Goal: Task Accomplishment & Management: Use online tool/utility

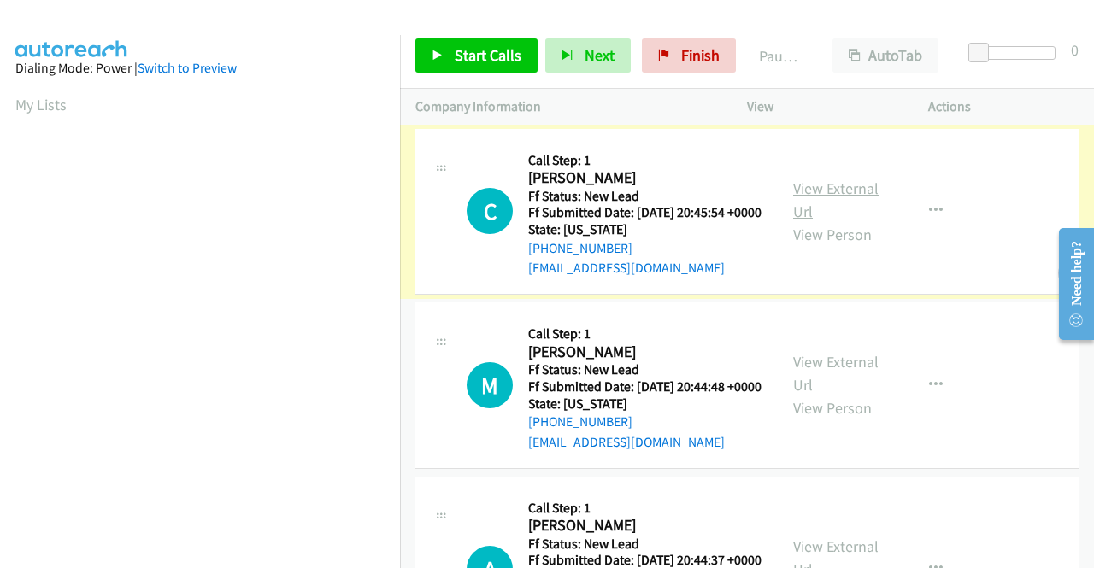
click at [824, 197] on link "View External Url" at bounding box center [835, 200] width 85 height 43
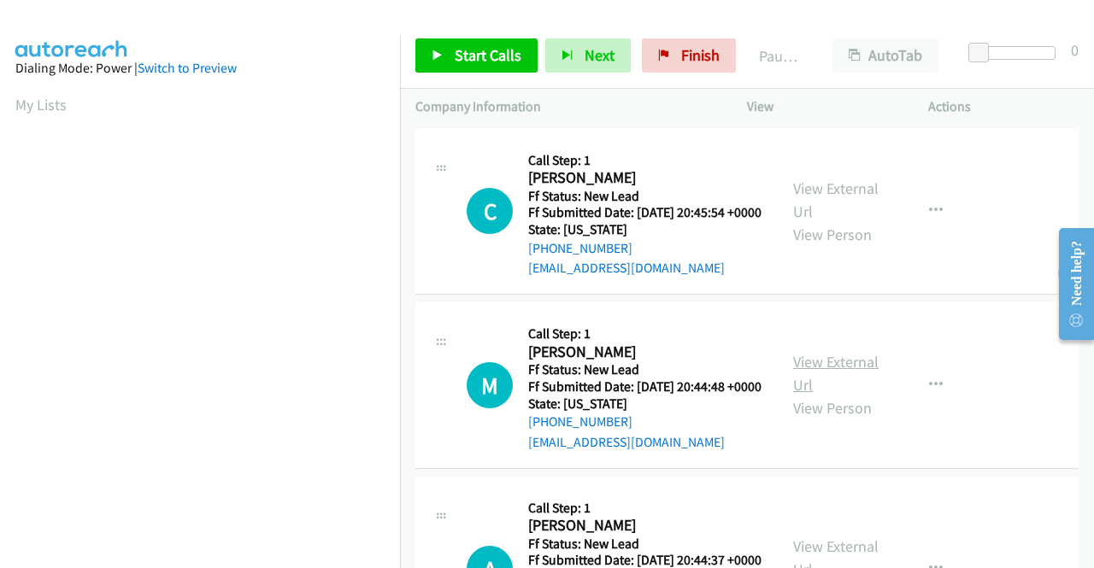
click at [845, 386] on link "View External Url" at bounding box center [835, 373] width 85 height 43
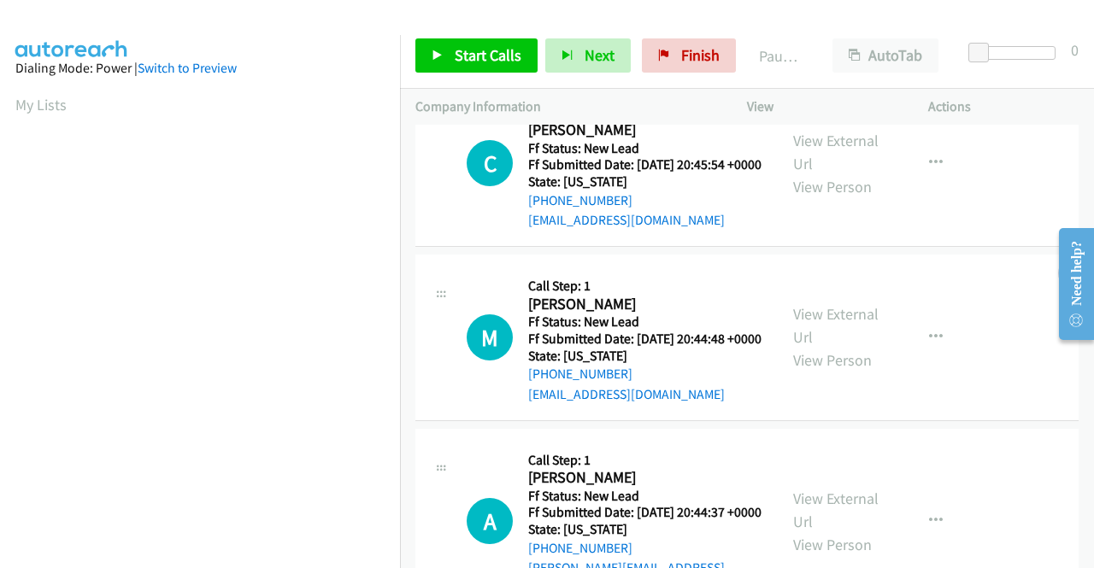
scroll to position [85, 0]
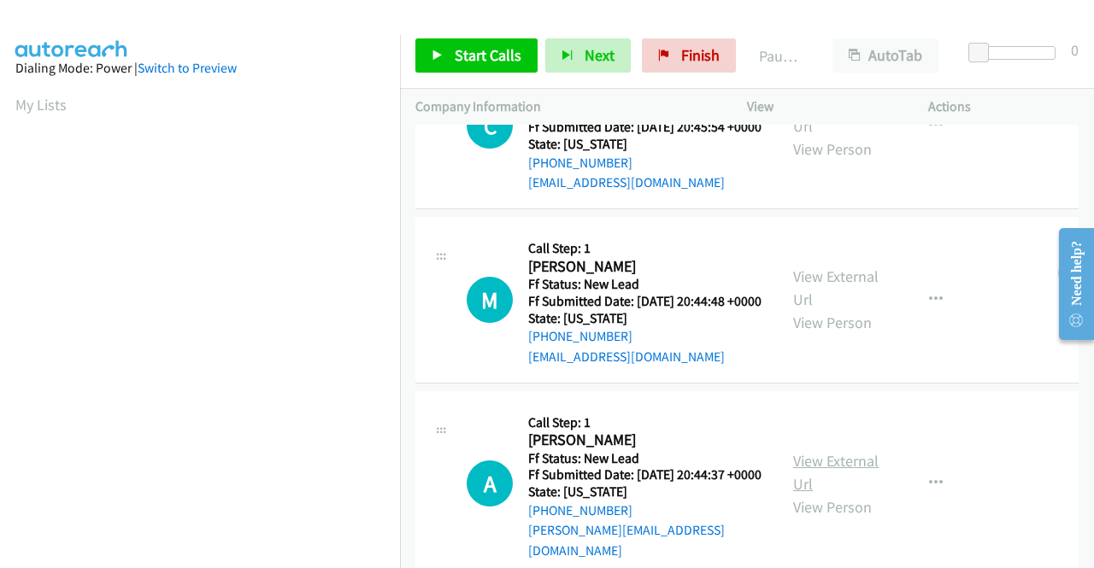
click at [844, 488] on link "View External Url" at bounding box center [835, 472] width 85 height 43
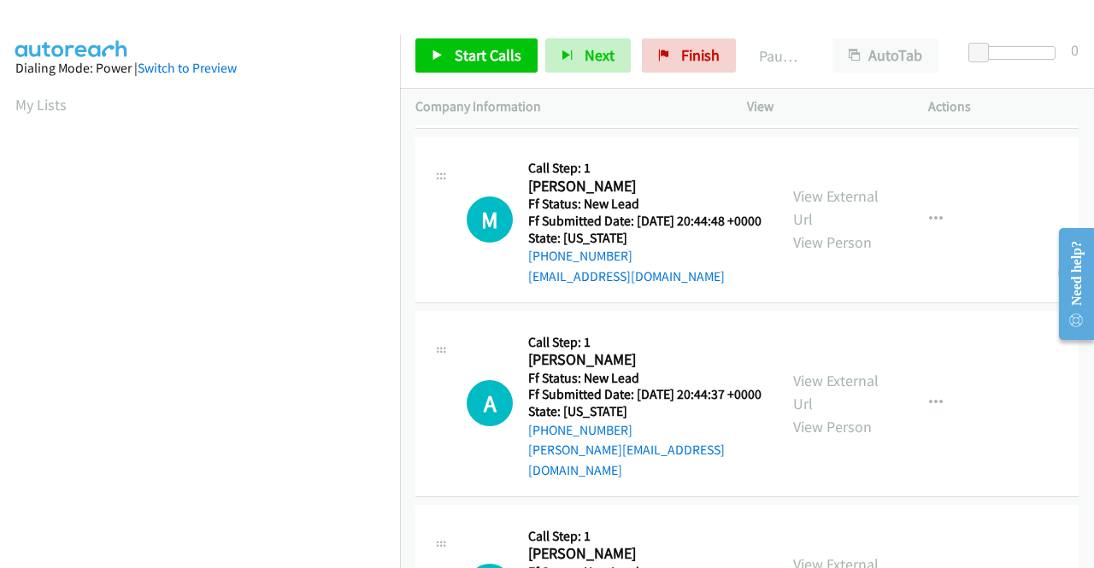
scroll to position [342, 0]
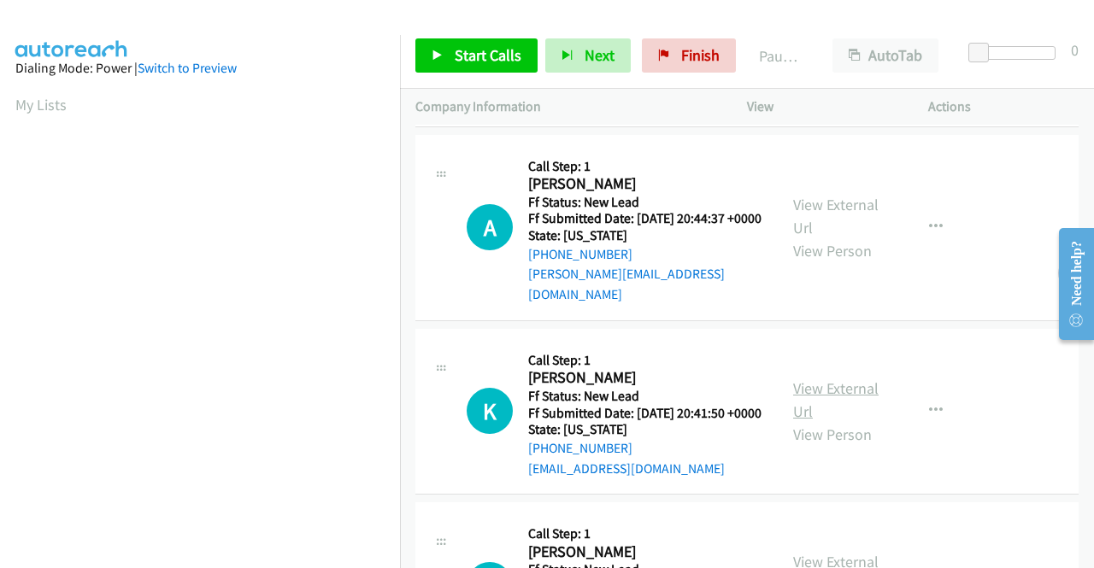
click at [832, 421] on link "View External Url" at bounding box center [835, 400] width 85 height 43
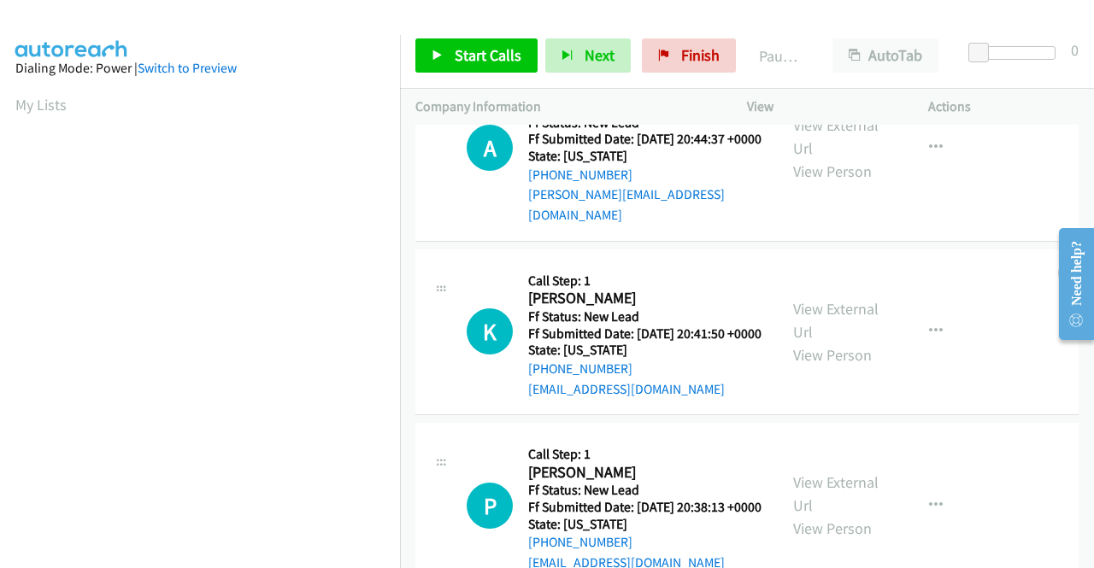
scroll to position [513, 0]
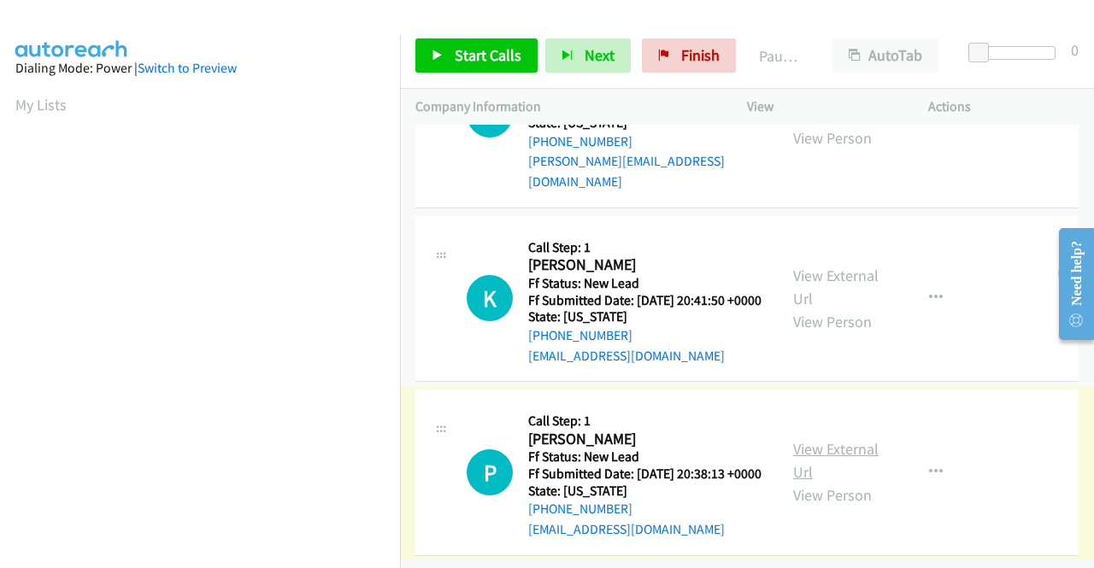
click at [813, 449] on link "View External Url" at bounding box center [835, 460] width 85 height 43
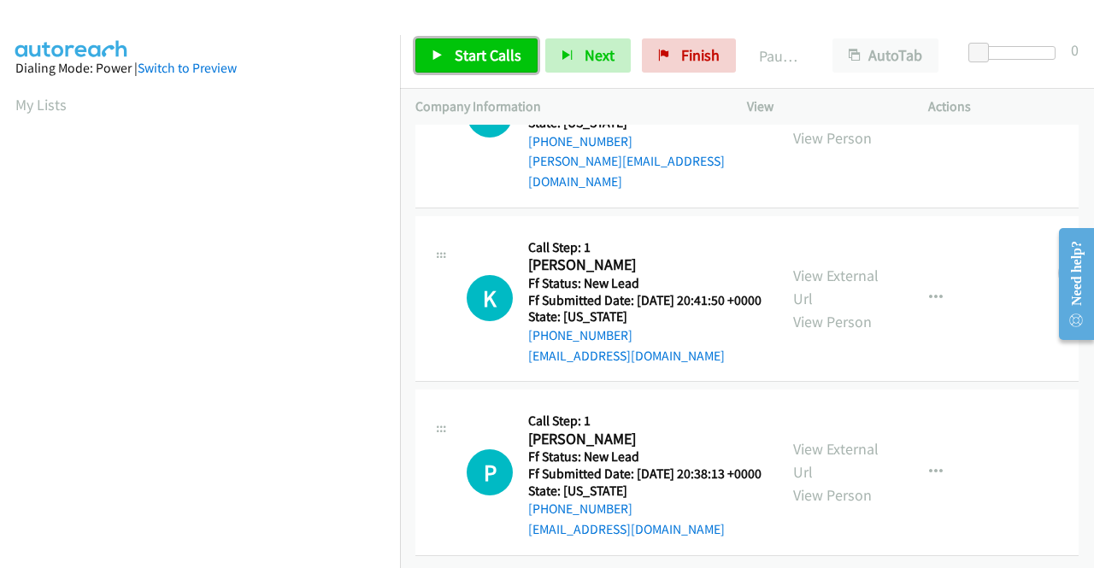
click at [458, 49] on span "Start Calls" at bounding box center [488, 55] width 67 height 20
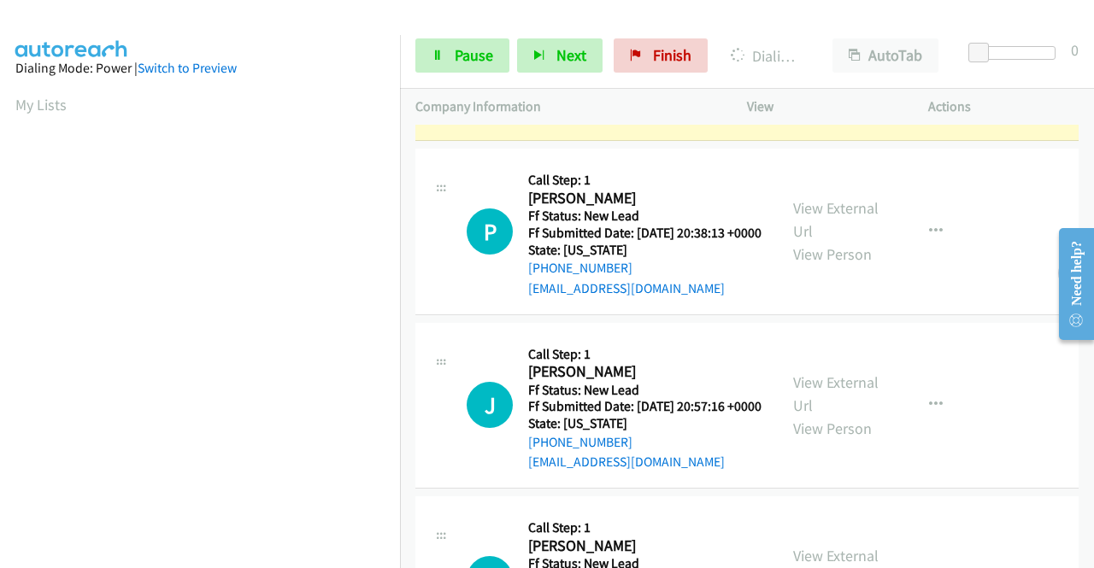
scroll to position [390, 0]
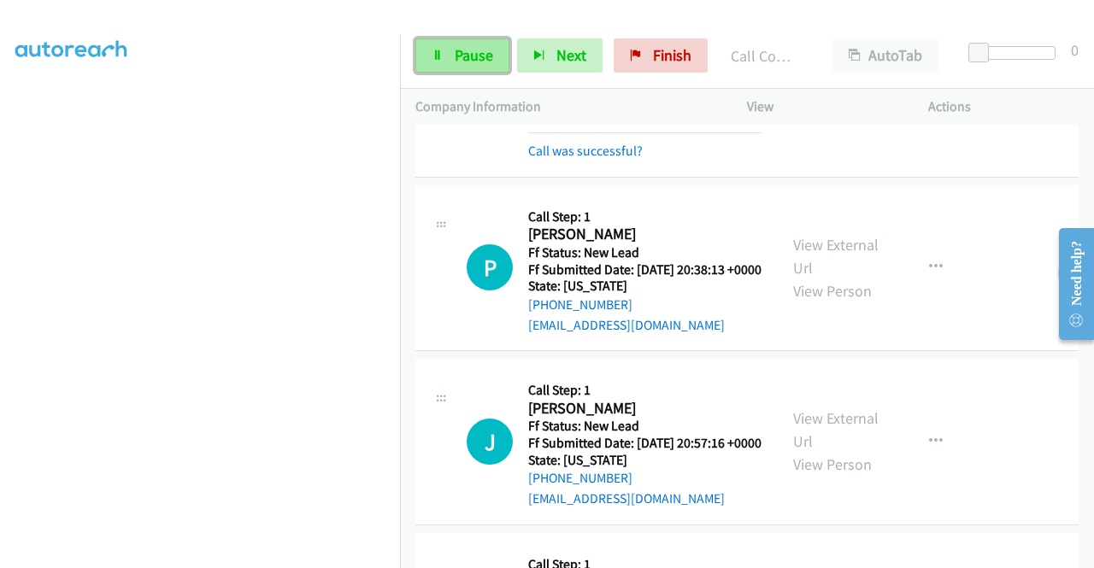
click at [471, 50] on span "Pause" at bounding box center [474, 55] width 38 height 20
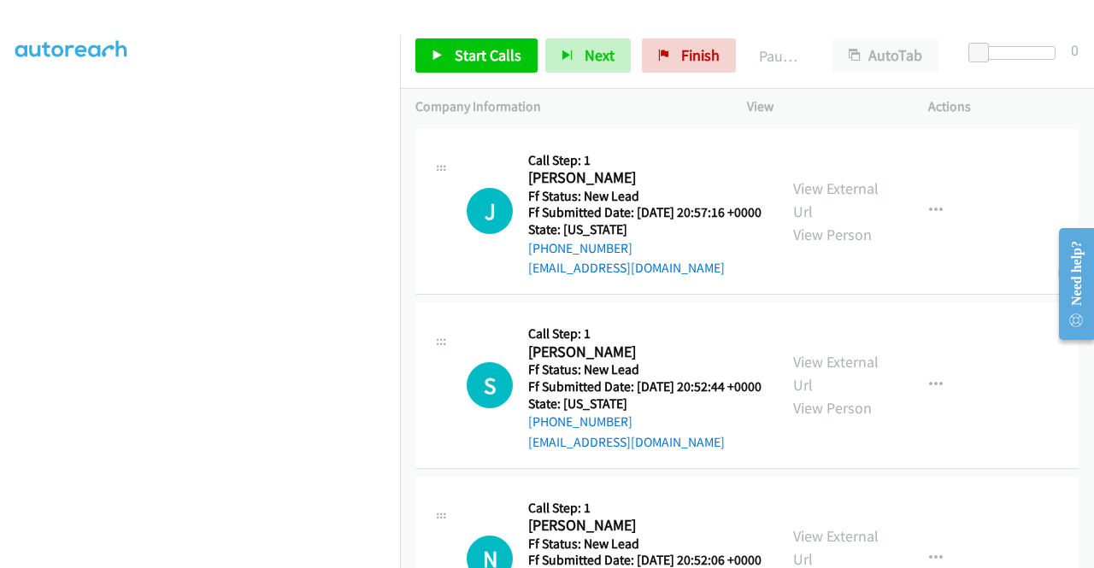
scroll to position [376, 0]
click at [824, 197] on link "View External Url" at bounding box center [835, 200] width 85 height 43
click at [806, 384] on link "View External Url" at bounding box center [835, 373] width 85 height 43
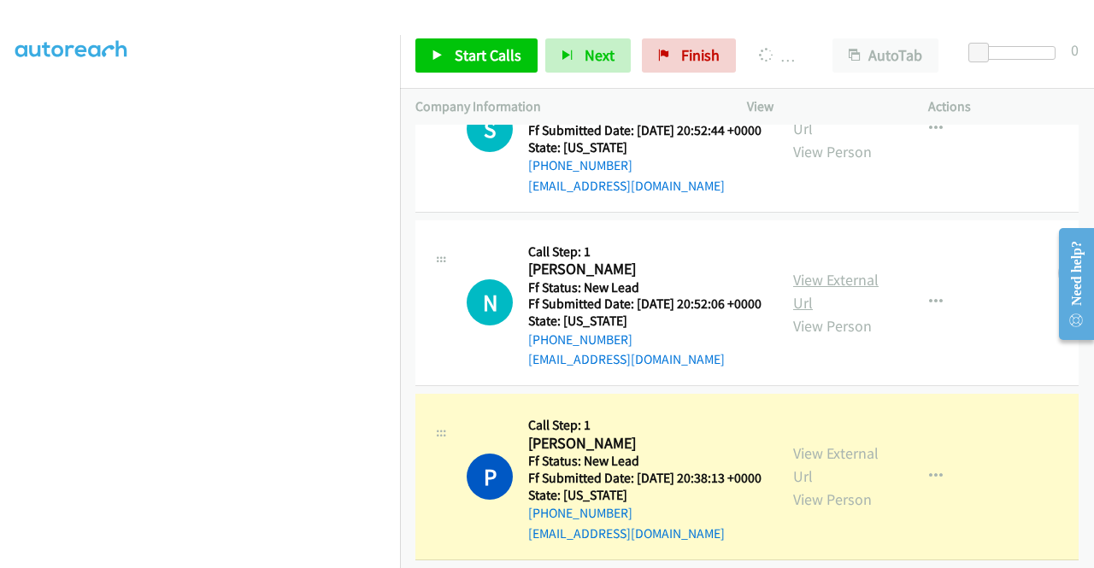
click at [804, 313] on link "View External Url" at bounding box center [835, 291] width 85 height 43
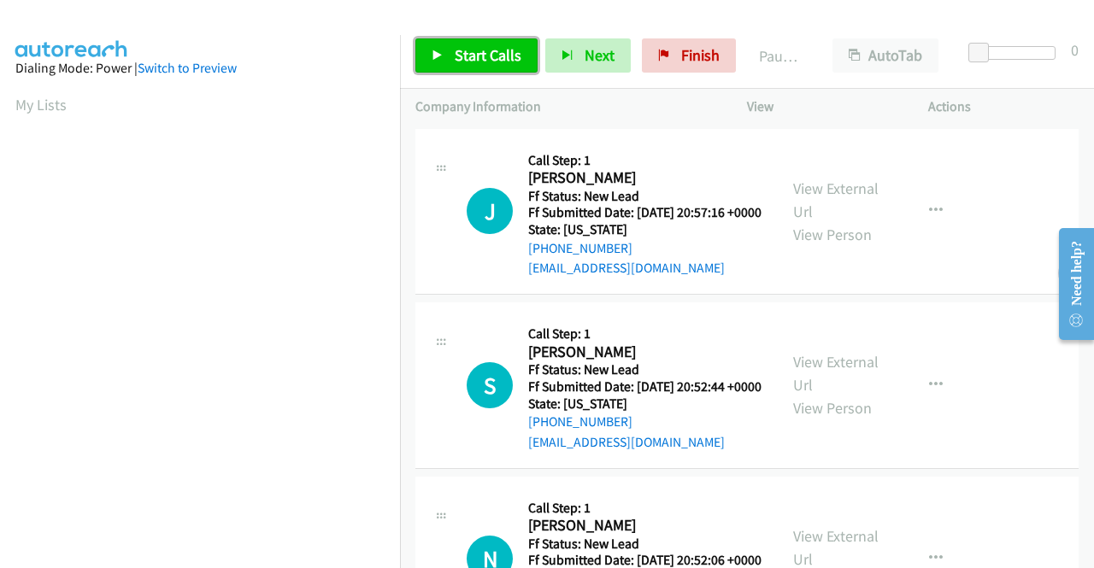
click at [470, 56] on span "Start Calls" at bounding box center [488, 55] width 67 height 20
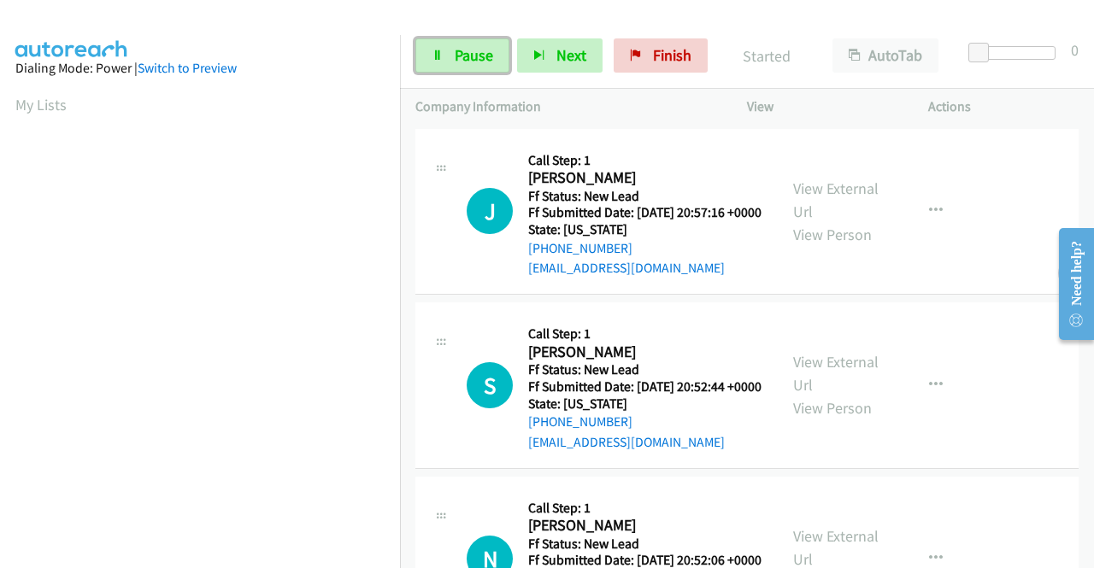
click at [470, 56] on span "Pause" at bounding box center [474, 55] width 38 height 20
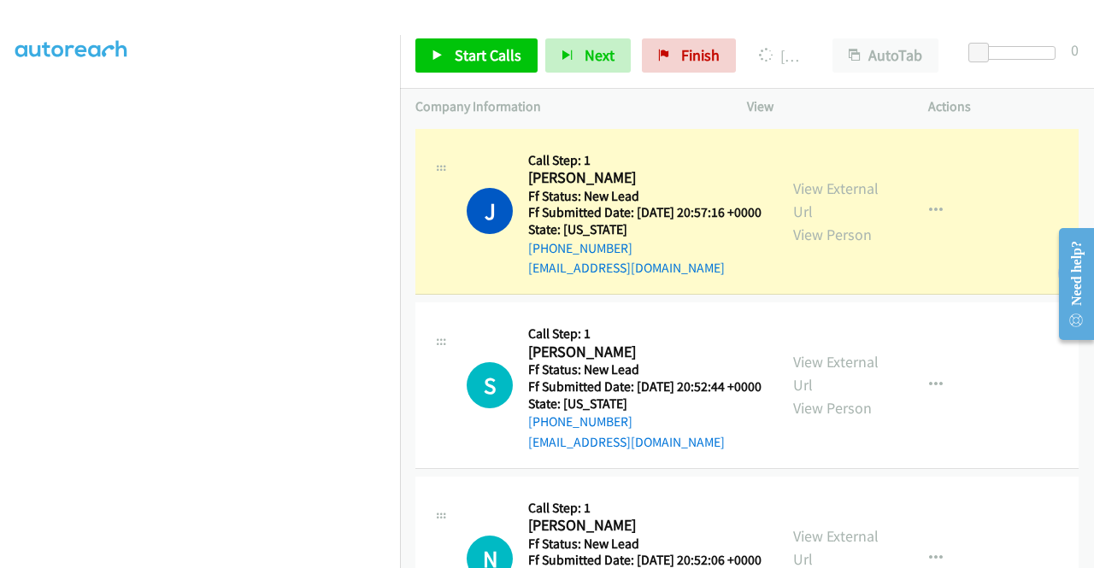
scroll to position [390, 0]
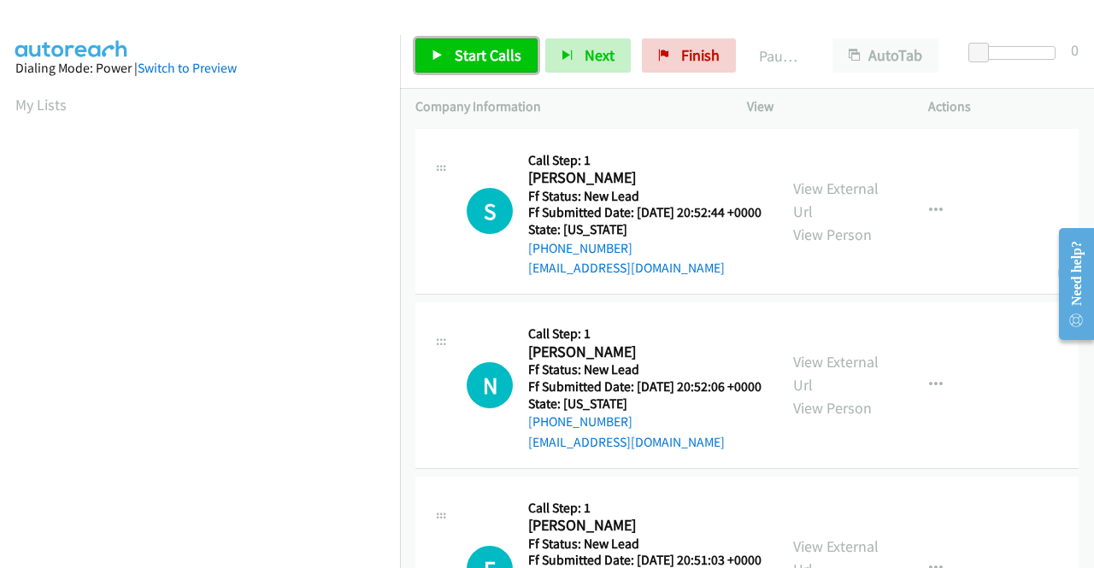
click at [460, 59] on span "Start Calls" at bounding box center [488, 55] width 67 height 20
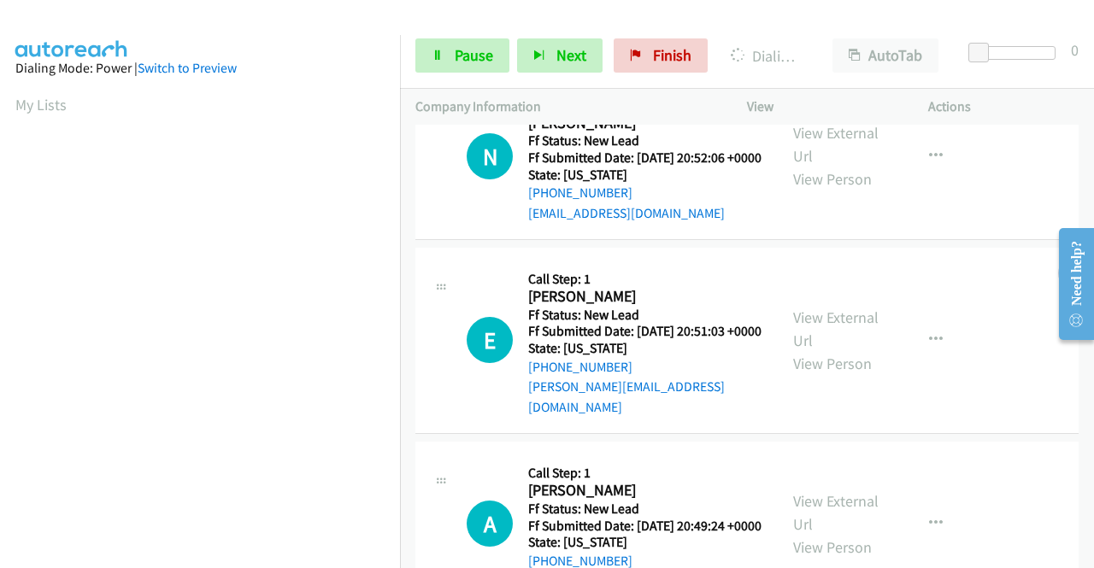
scroll to position [256, 0]
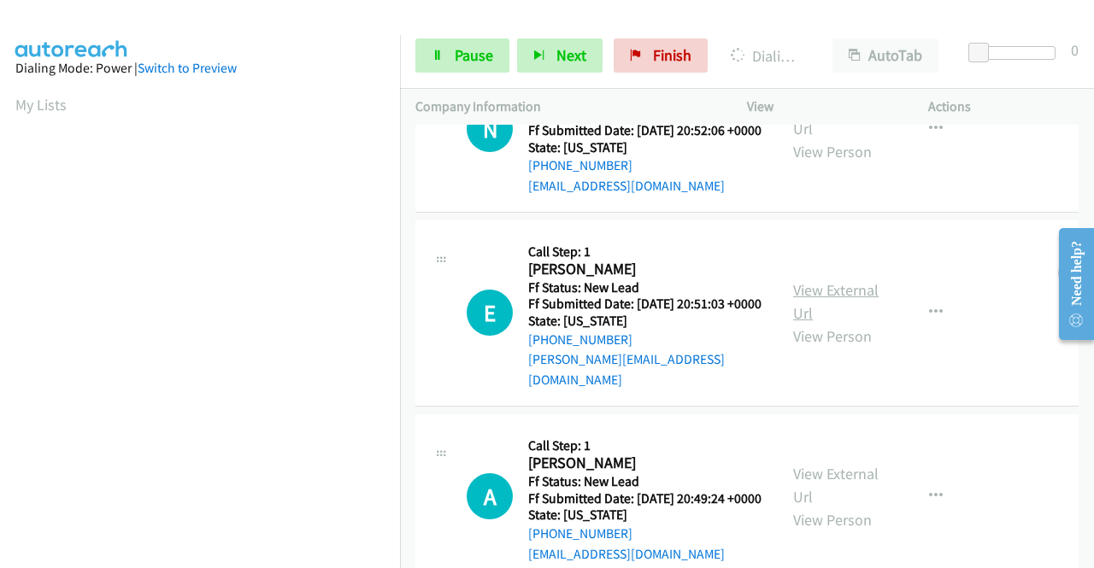
click at [845, 321] on link "View External Url" at bounding box center [835, 301] width 85 height 43
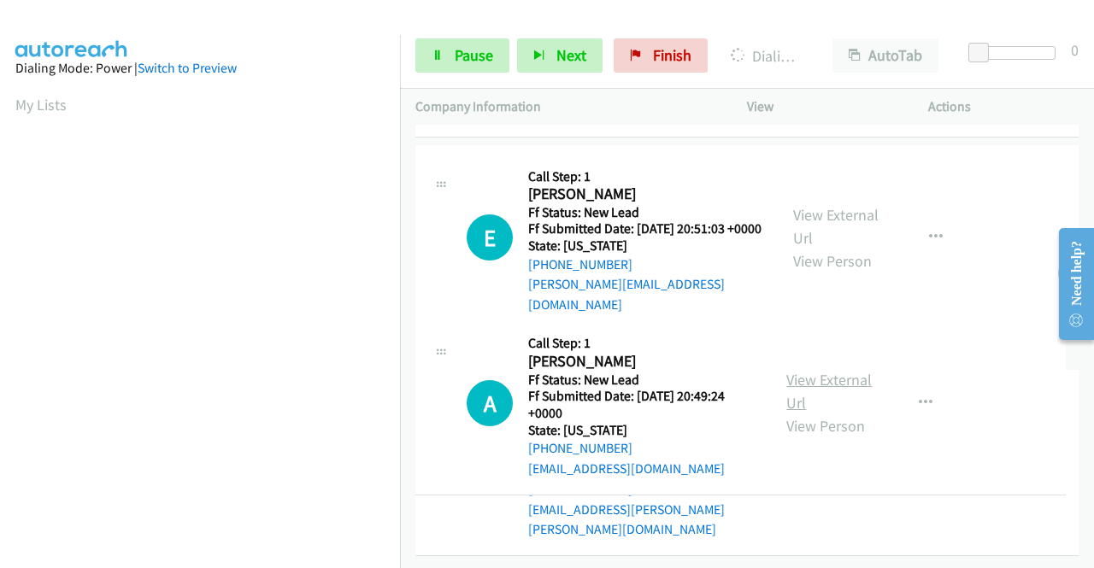
scroll to position [427, 0]
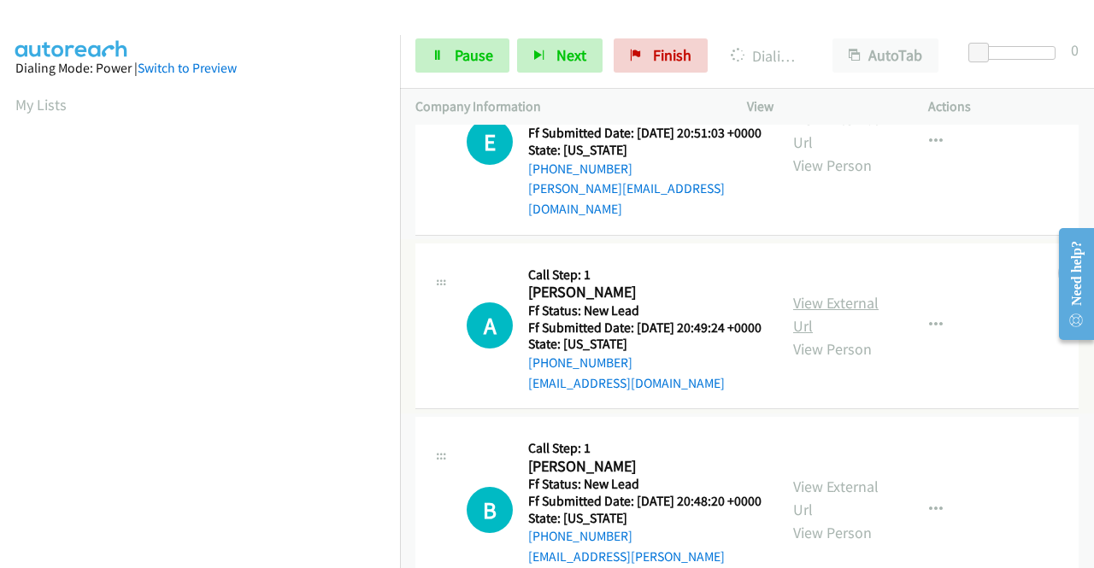
click at [858, 336] on link "View External Url" at bounding box center [835, 314] width 85 height 43
click at [826, 520] on link "View External Url" at bounding box center [835, 498] width 85 height 43
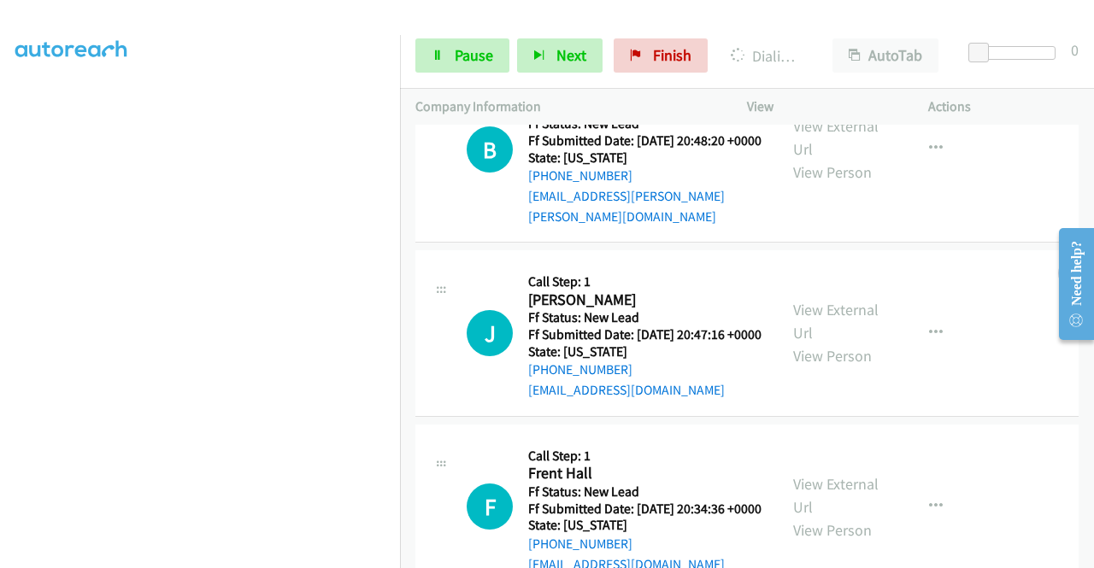
scroll to position [1044, 0]
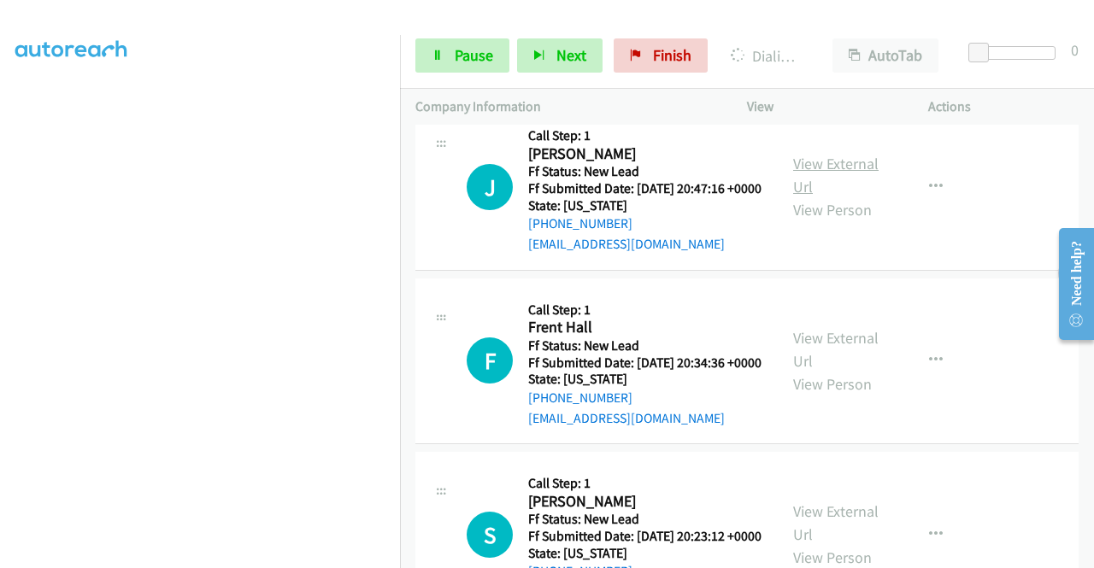
click at [845, 197] on link "View External Url" at bounding box center [835, 175] width 85 height 43
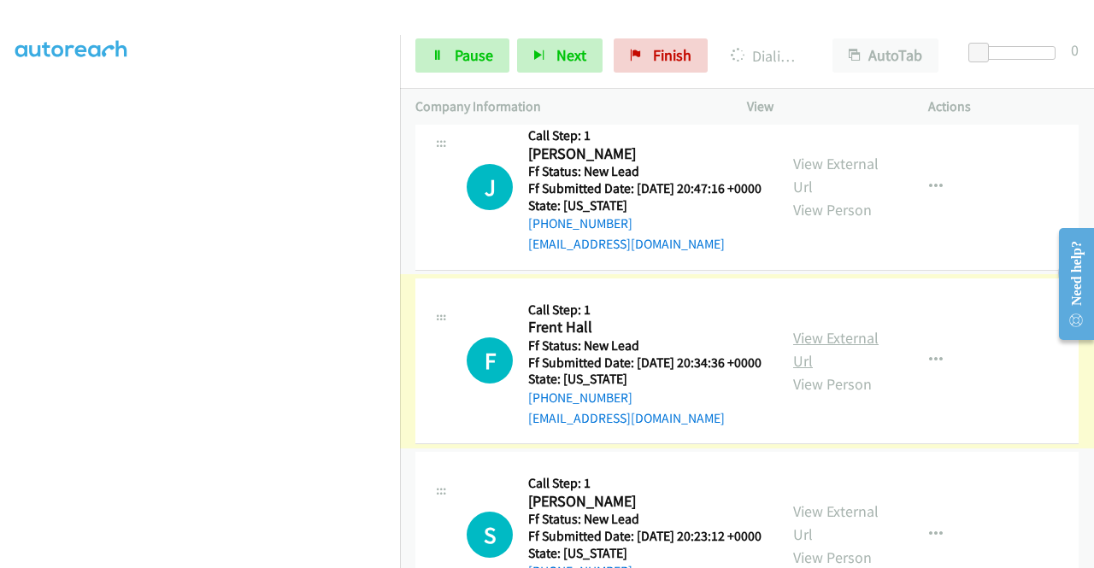
click at [816, 371] on link "View External Url" at bounding box center [835, 349] width 85 height 43
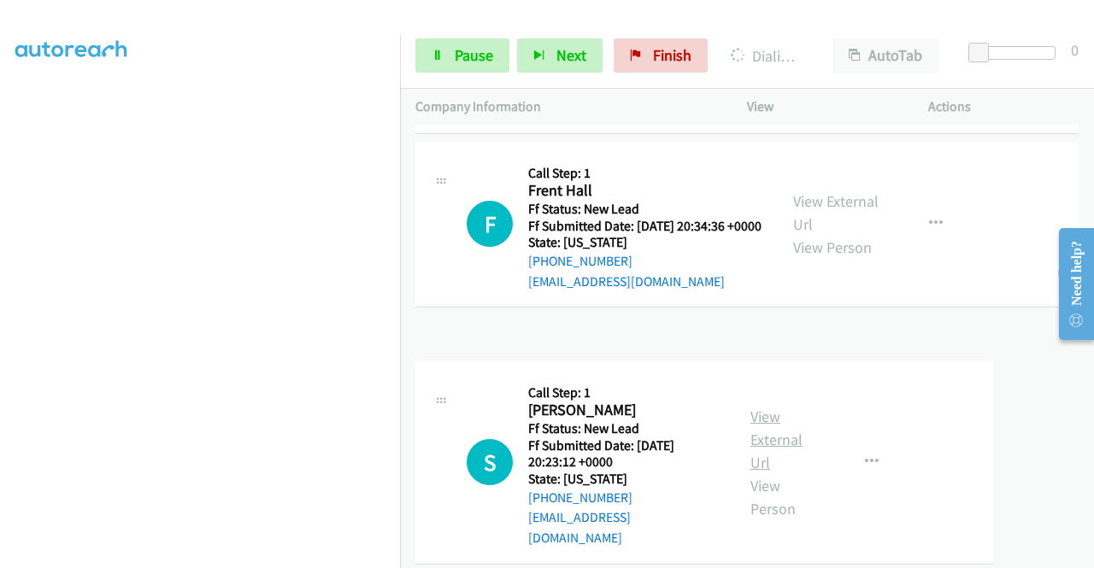
scroll to position [1210, 0]
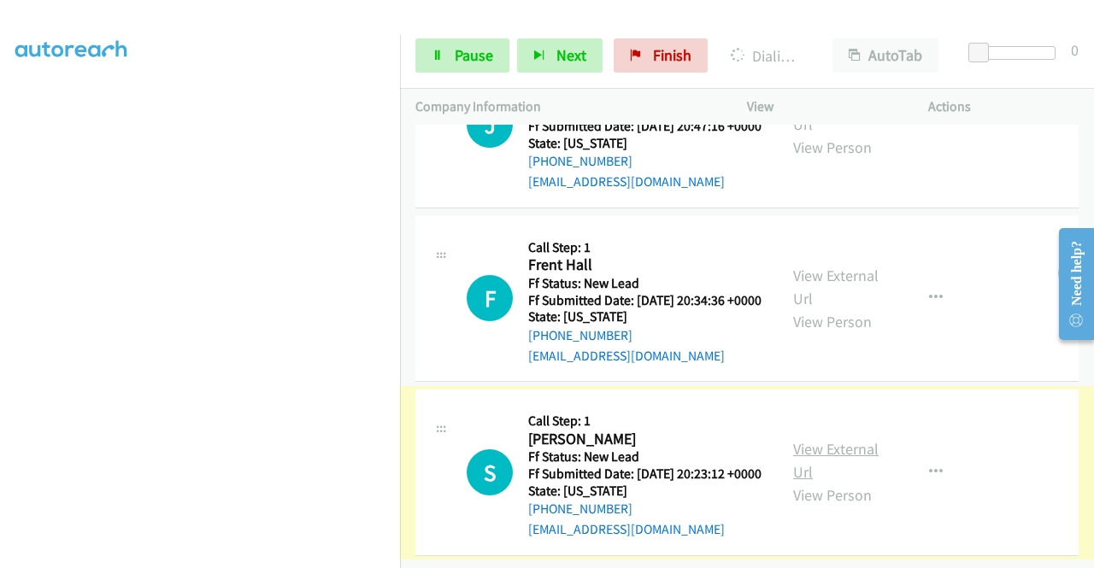
click at [833, 439] on link "View External Url" at bounding box center [835, 460] width 85 height 43
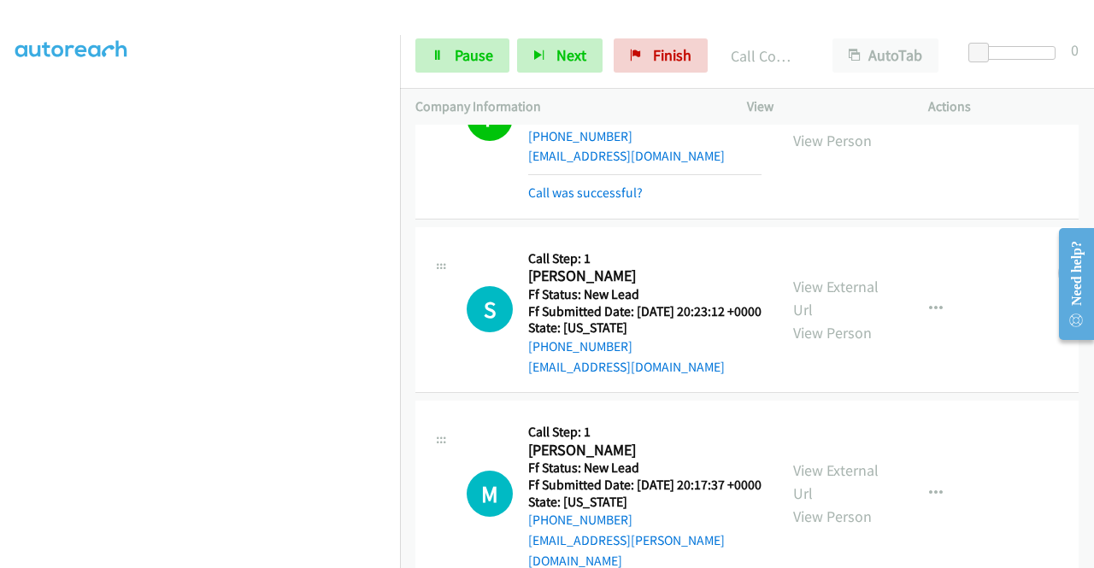
scroll to position [1413, 0]
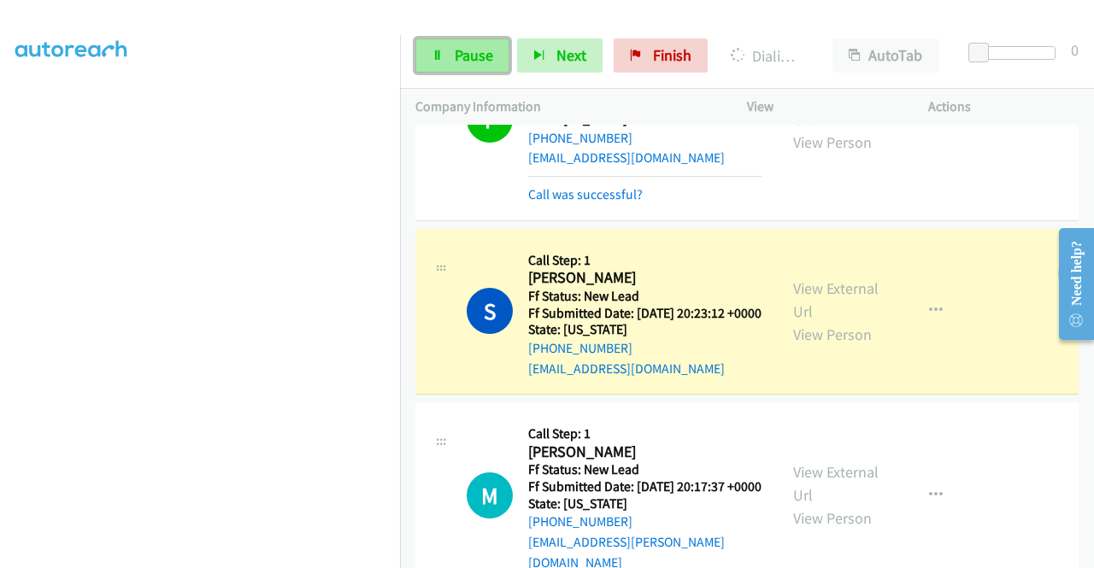
click at [473, 56] on span "Pause" at bounding box center [474, 55] width 38 height 20
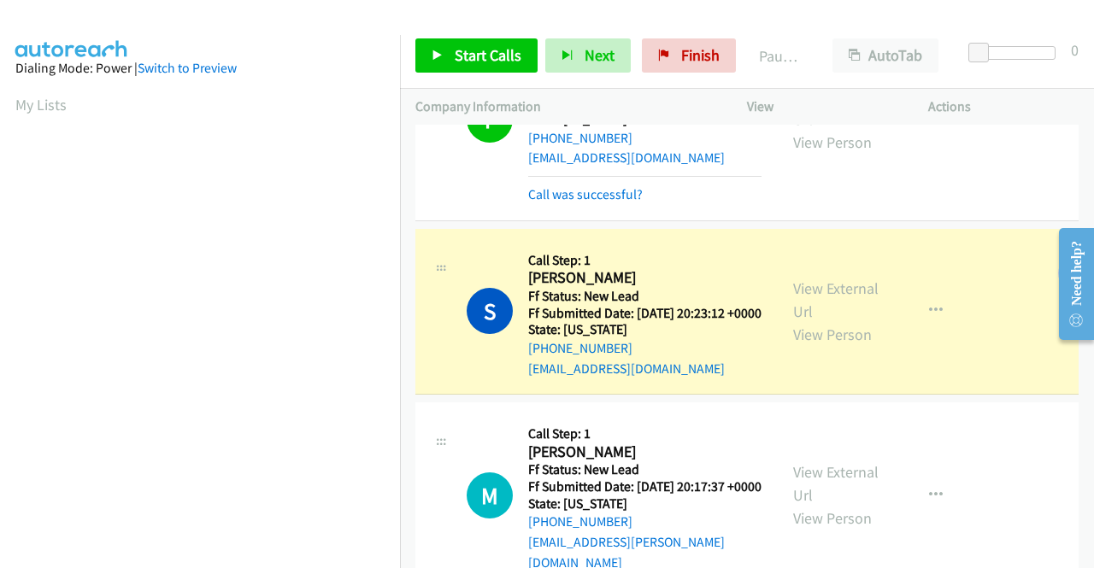
scroll to position [390, 0]
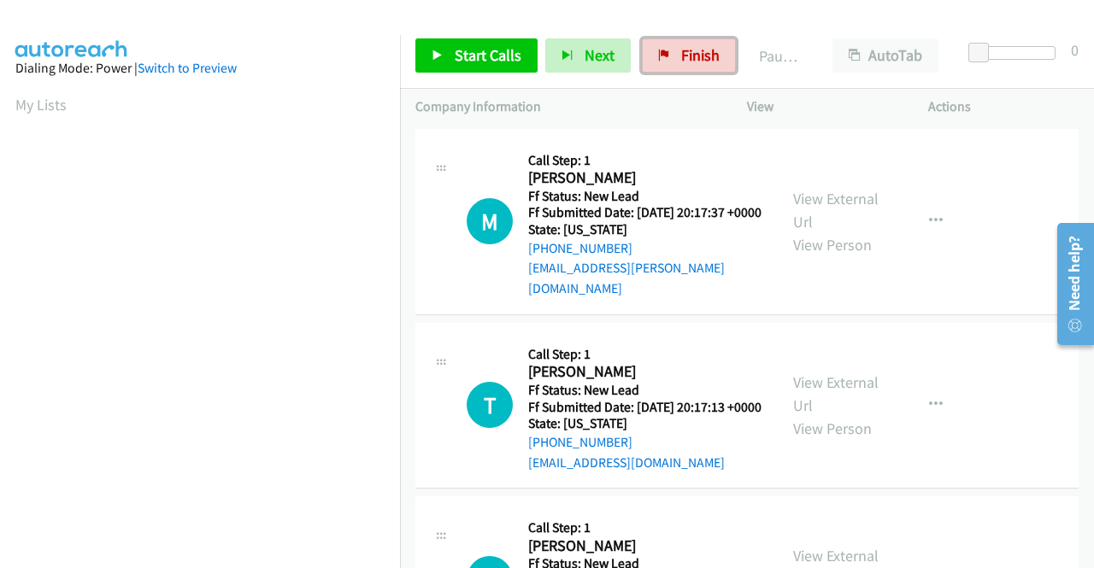
drag, startPoint x: 670, startPoint y: 48, endPoint x: 602, endPoint y: 82, distance: 76.5
click at [670, 48] on link "Finish" at bounding box center [689, 55] width 94 height 34
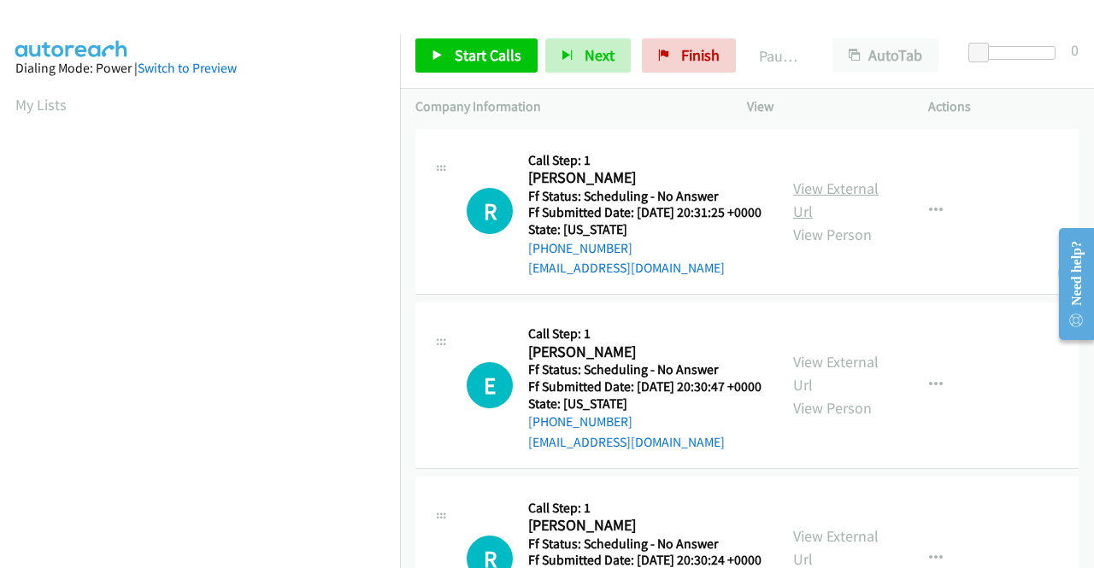
click at [826, 192] on link "View External Url" at bounding box center [835, 200] width 85 height 43
click at [838, 387] on link "View External Url" at bounding box center [835, 373] width 85 height 43
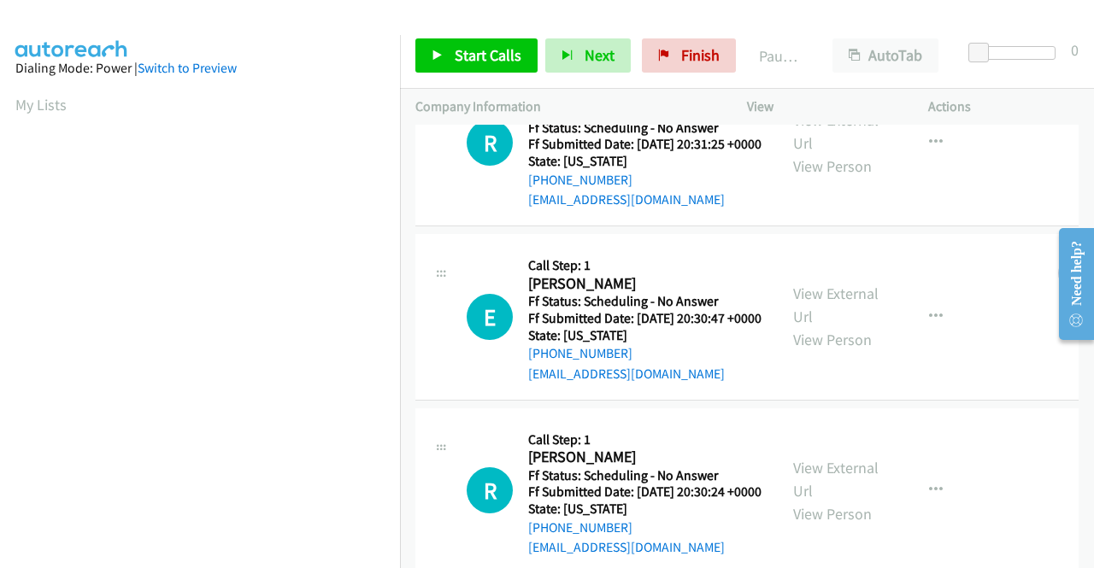
scroll to position [171, 0]
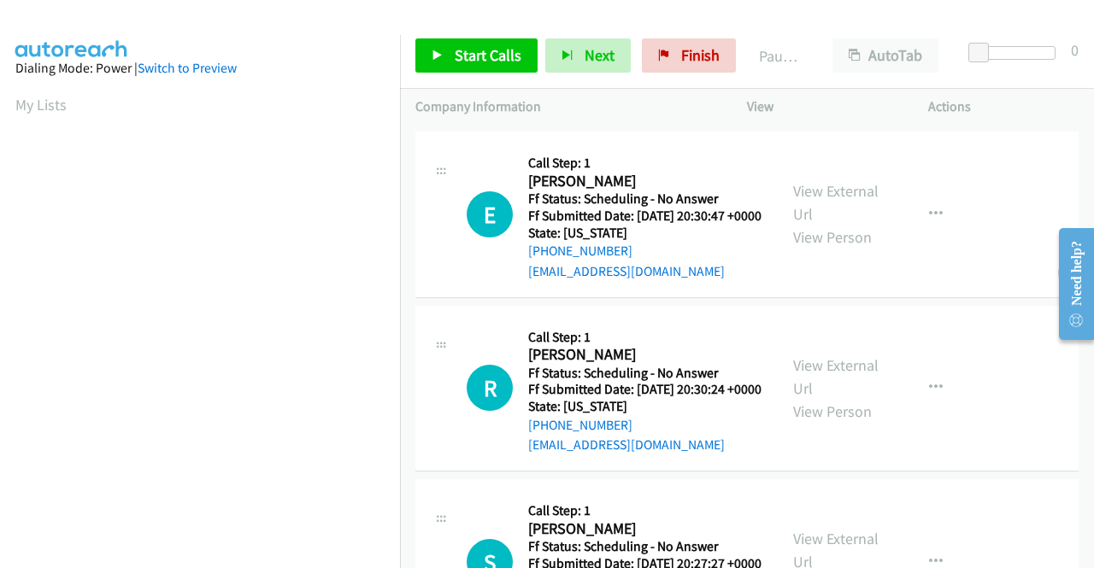
click at [860, 392] on div "View External Url View Person View External Url Email Schedule/Manage Callback …" at bounding box center [876, 388] width 197 height 135
click at [857, 398] on link "View External Url" at bounding box center [835, 377] width 85 height 43
click at [453, 49] on link "Start Calls" at bounding box center [476, 55] width 122 height 34
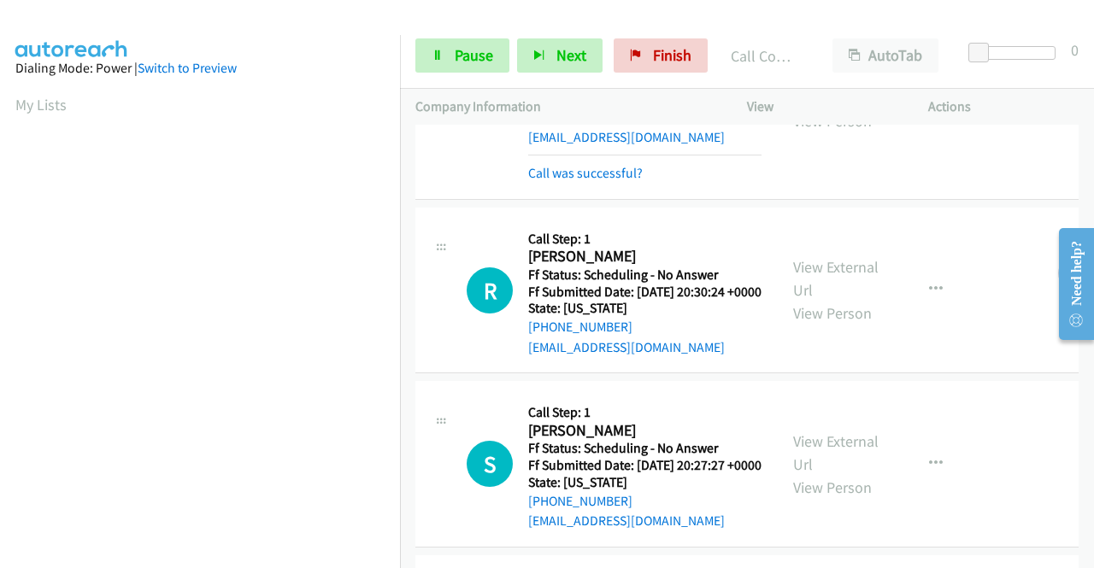
scroll to position [360, 0]
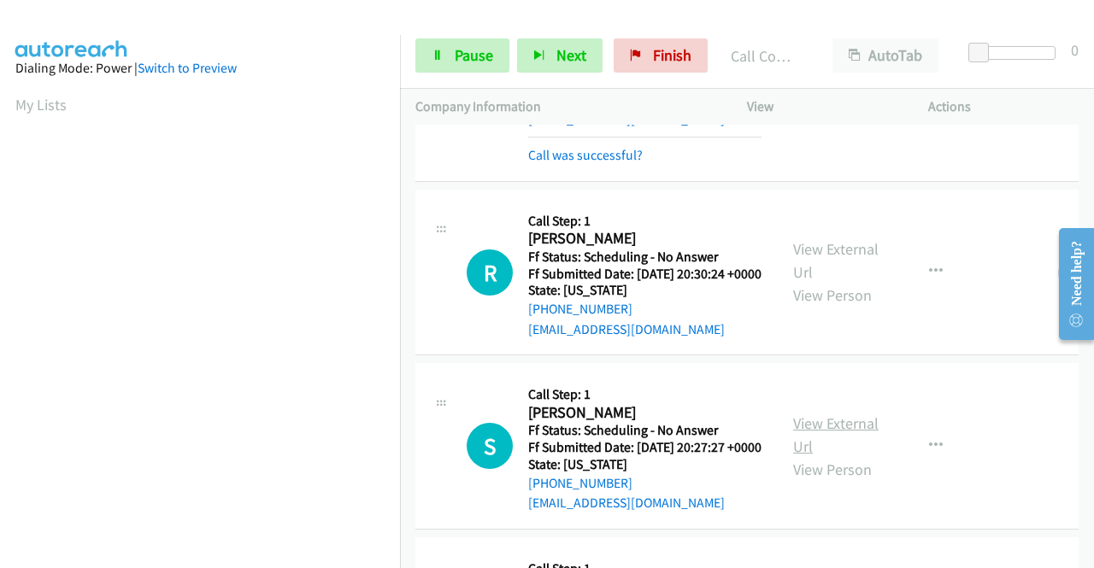
click at [843, 456] on link "View External Url" at bounding box center [835, 435] width 85 height 43
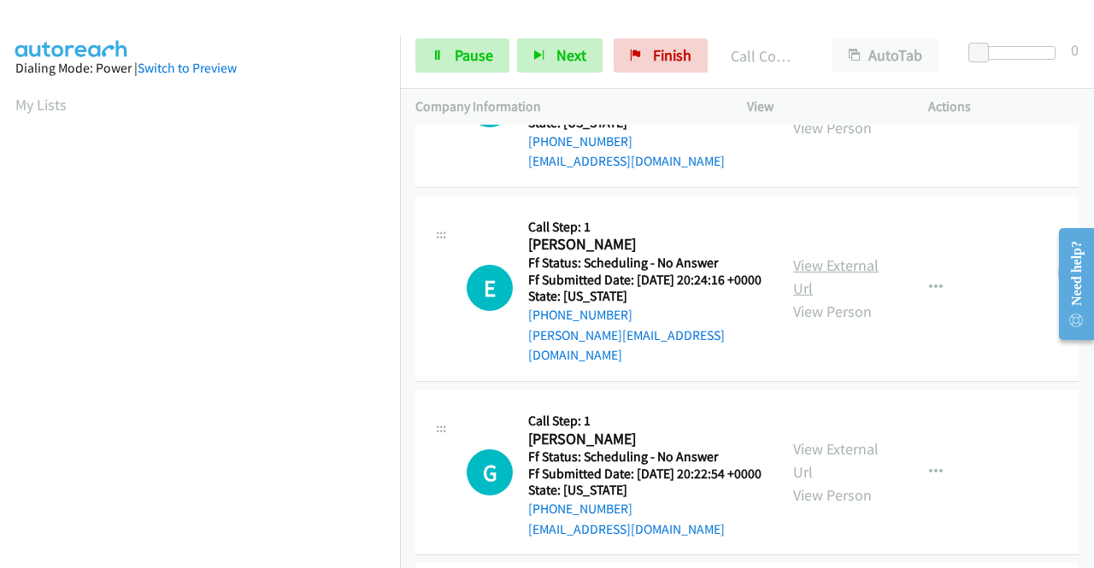
click at [820, 298] on link "View External Url" at bounding box center [835, 277] width 85 height 43
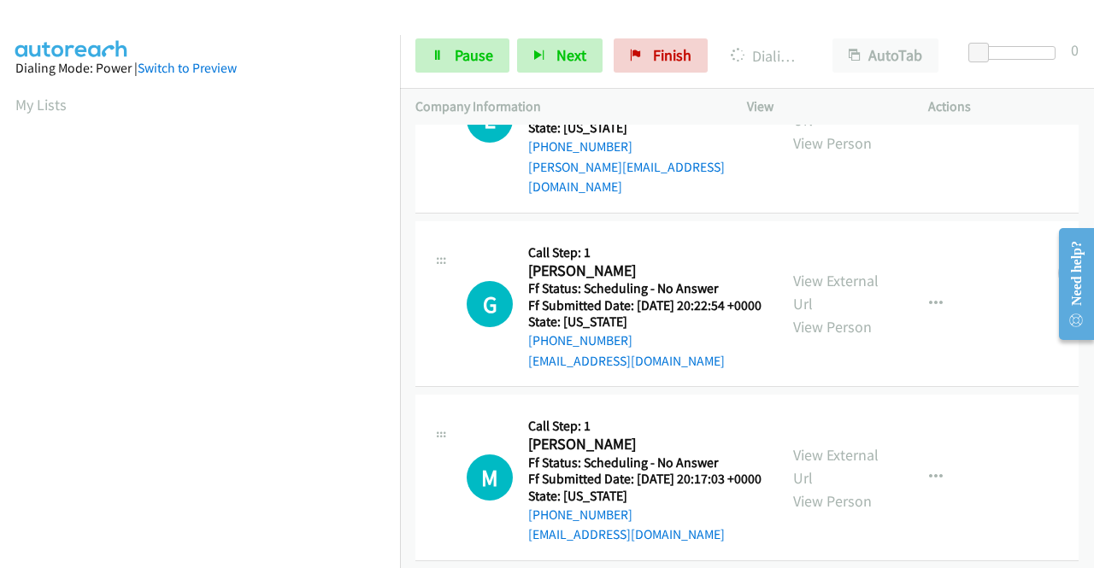
scroll to position [873, 0]
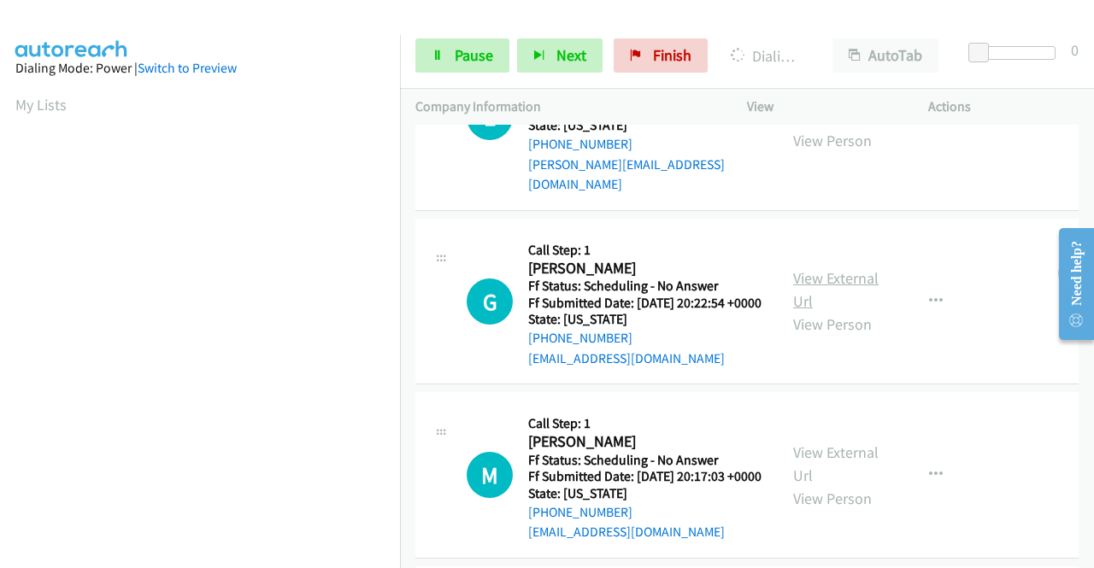
click at [833, 311] on link "View External Url" at bounding box center [835, 289] width 85 height 43
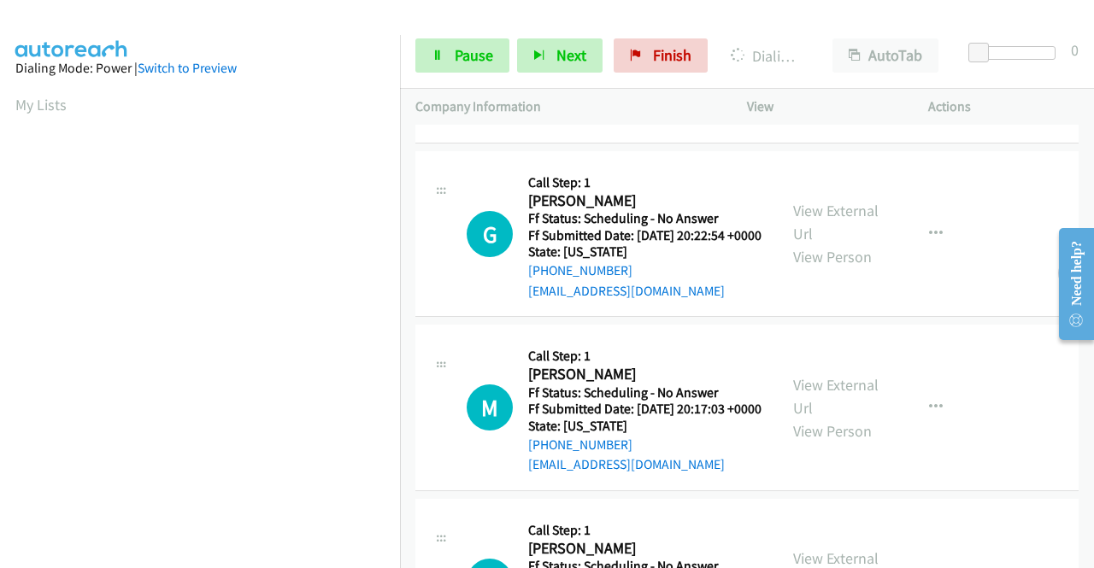
scroll to position [1044, 0]
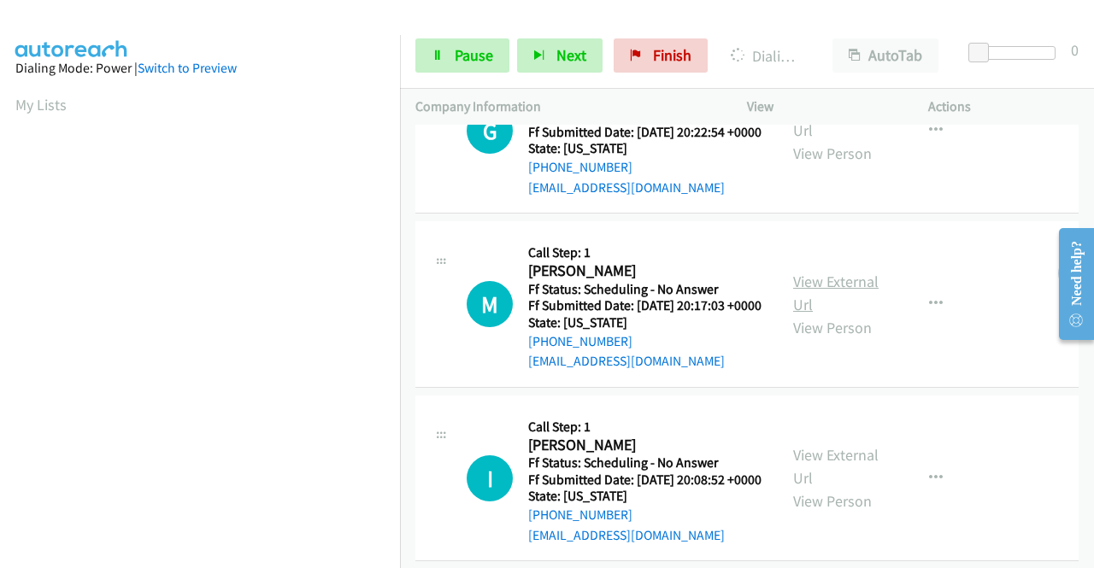
click at [849, 315] on link "View External Url" at bounding box center [835, 293] width 85 height 43
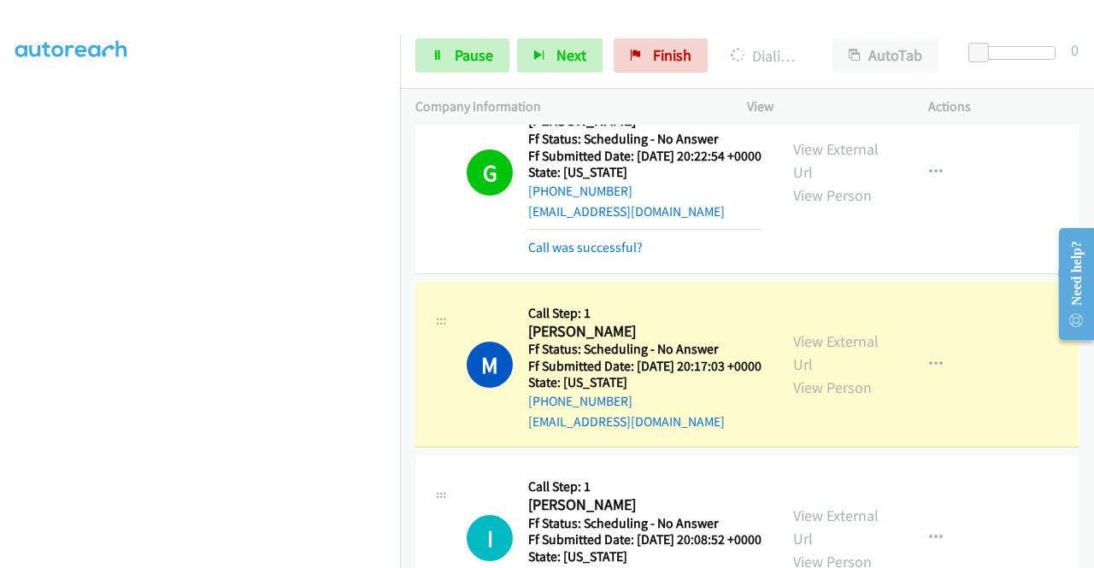
scroll to position [1386, 0]
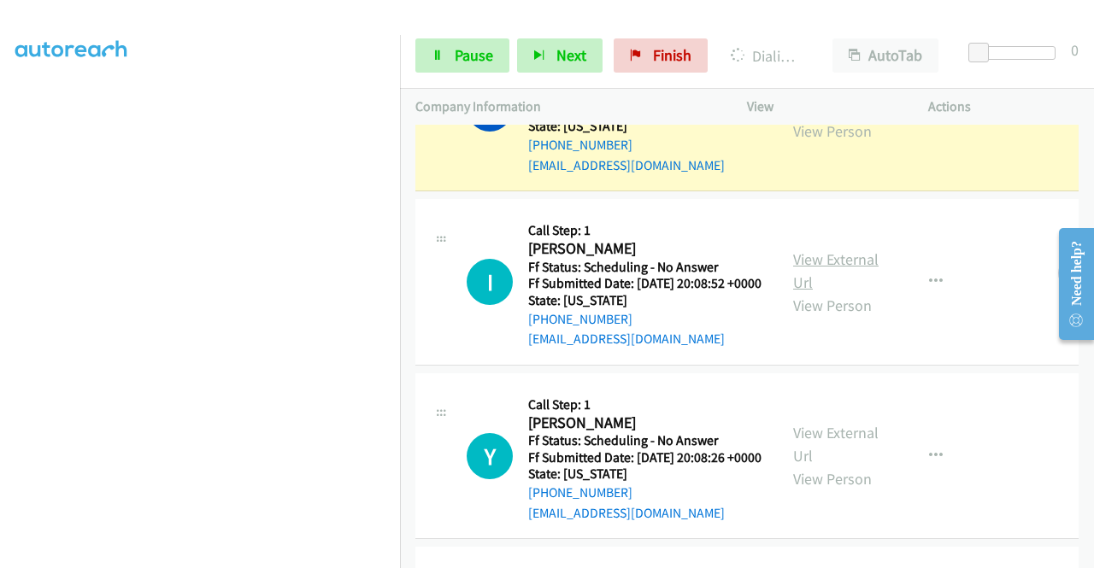
click at [806, 292] on link "View External Url" at bounding box center [835, 271] width 85 height 43
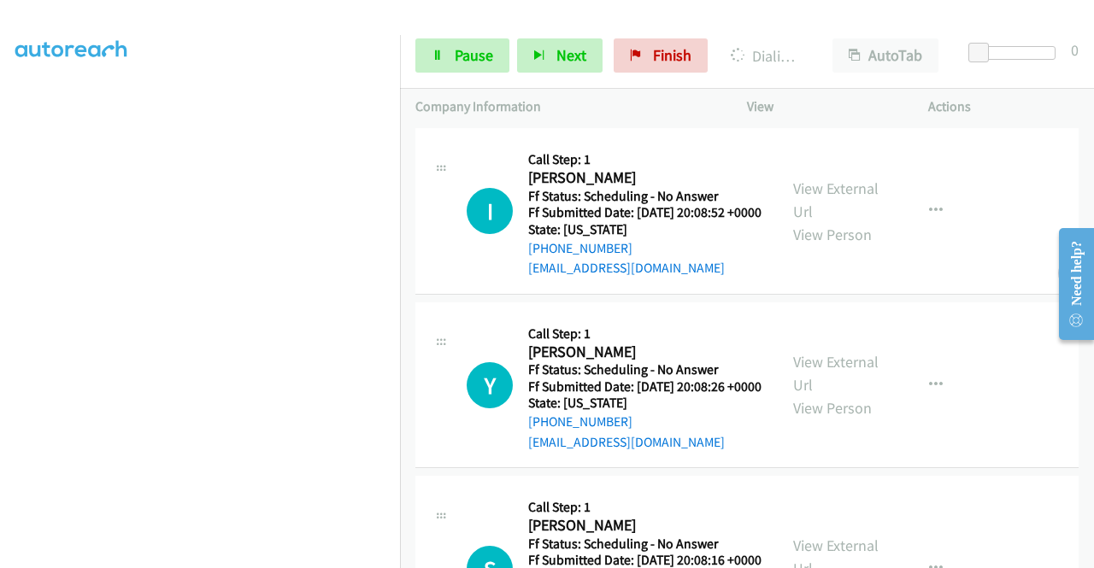
scroll to position [1557, 0]
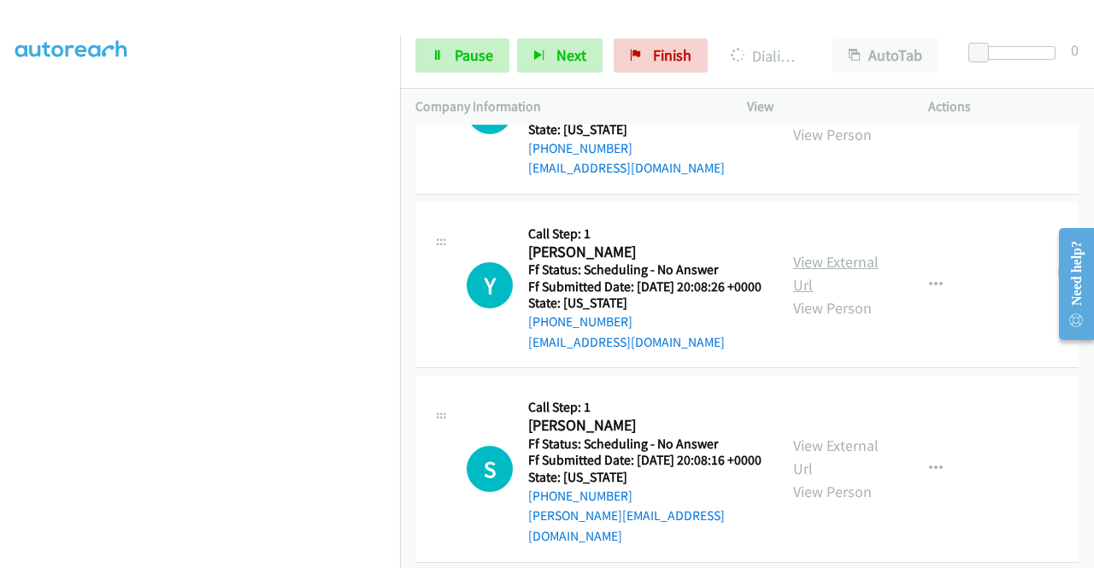
click at [802, 295] on link "View External Url" at bounding box center [835, 273] width 85 height 43
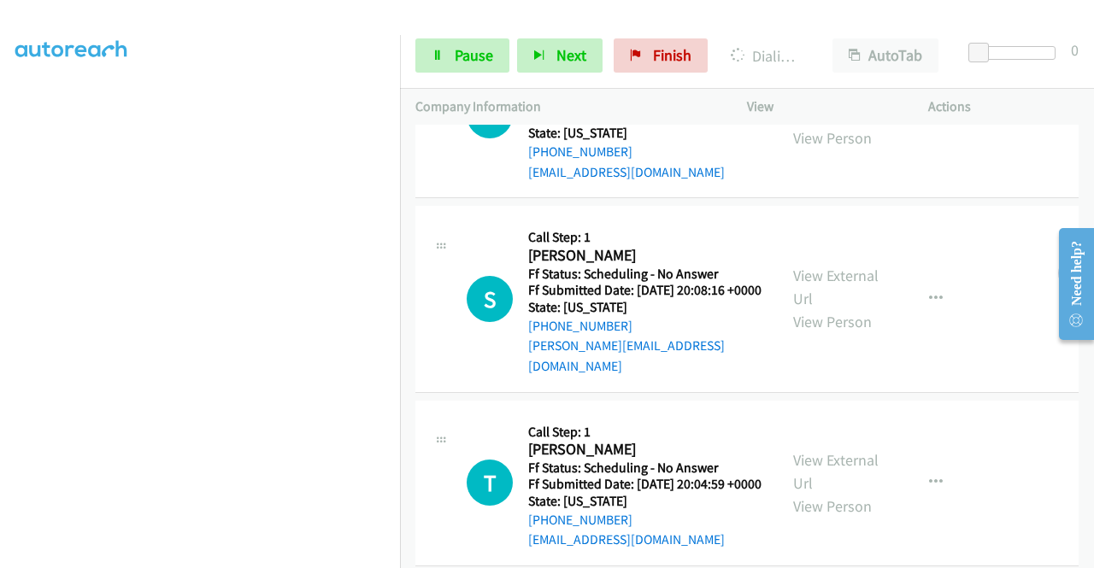
scroll to position [1728, 0]
click at [827, 308] on link "View External Url" at bounding box center [835, 286] width 85 height 43
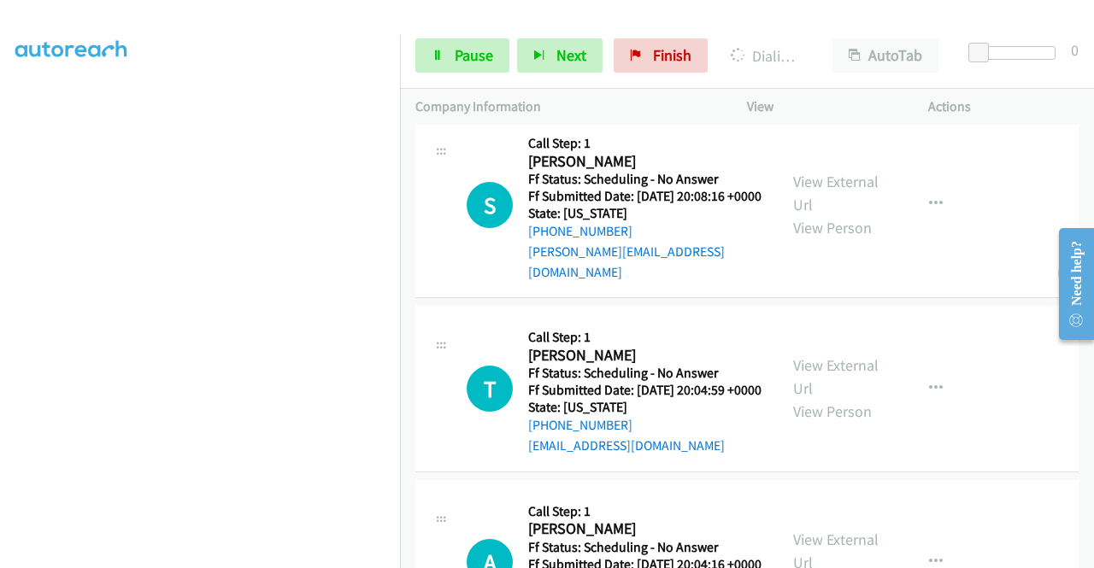
scroll to position [2021, 0]
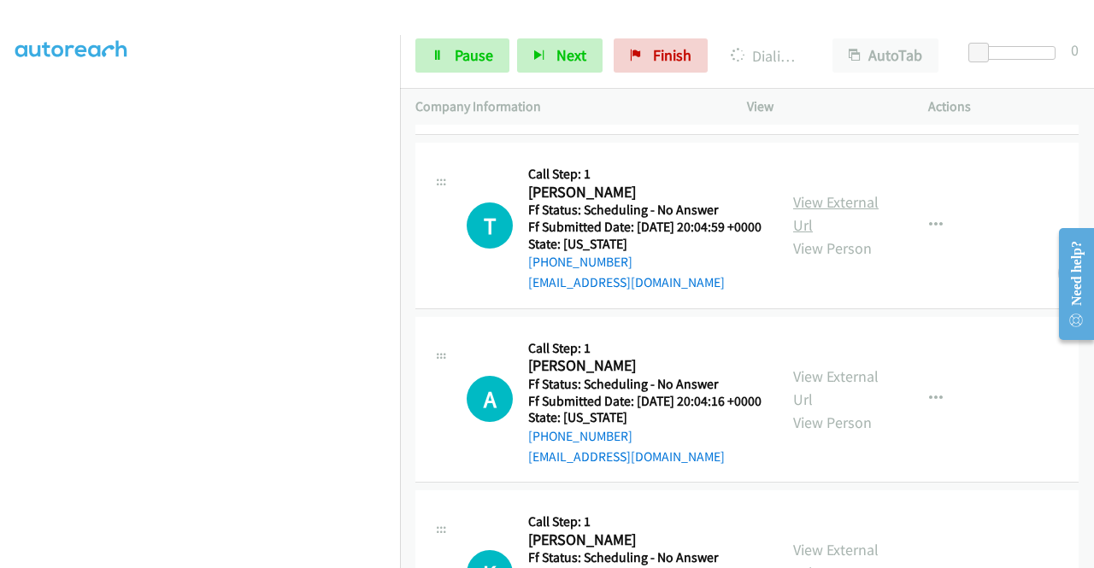
click at [804, 235] on link "View External Url" at bounding box center [835, 213] width 85 height 43
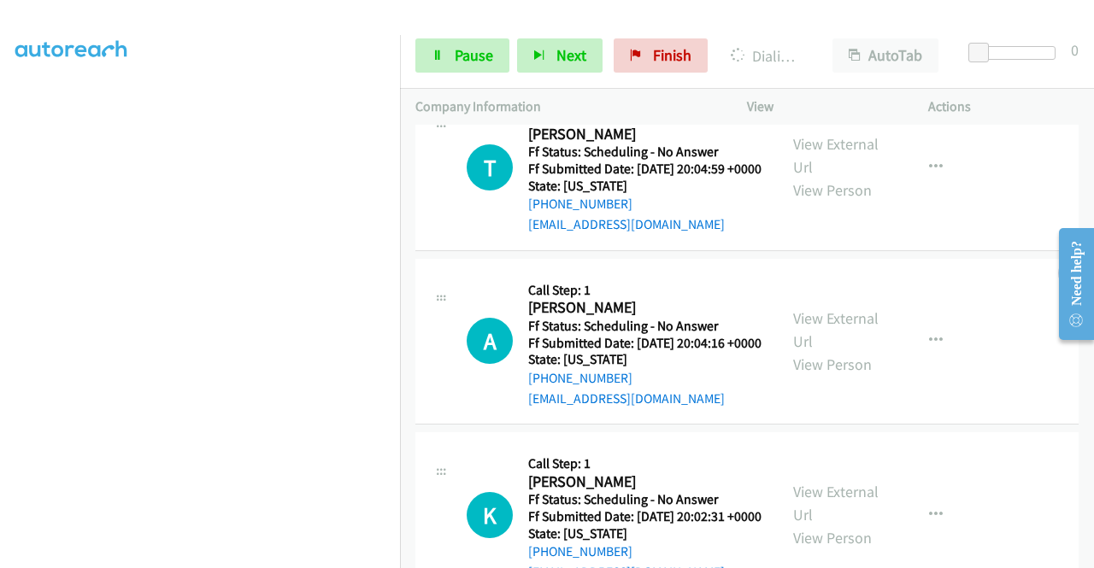
scroll to position [2106, 0]
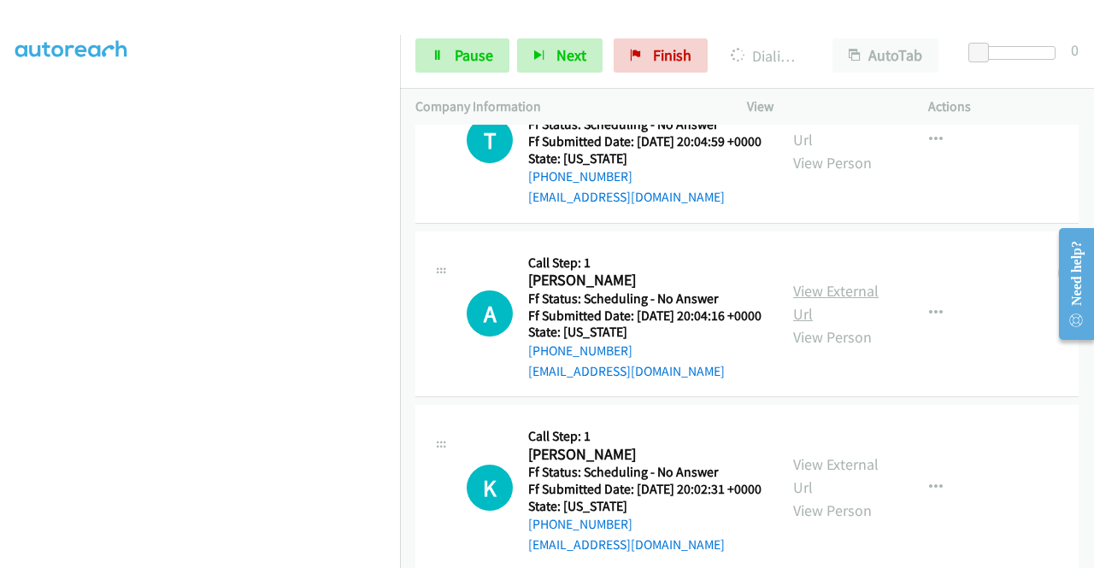
click at [828, 324] on link "View External Url" at bounding box center [835, 302] width 85 height 43
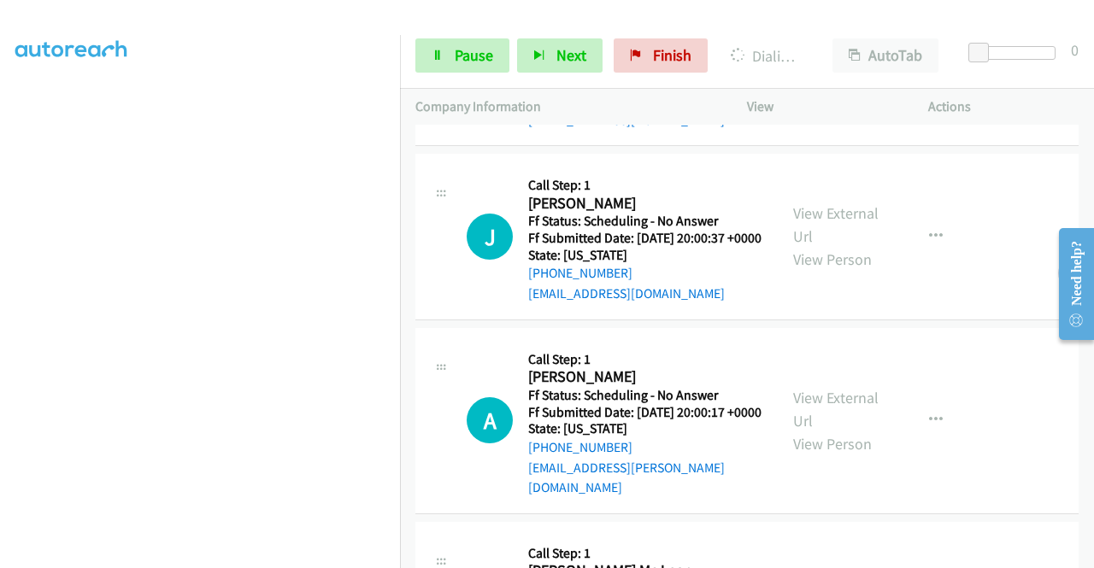
scroll to position [2705, 0]
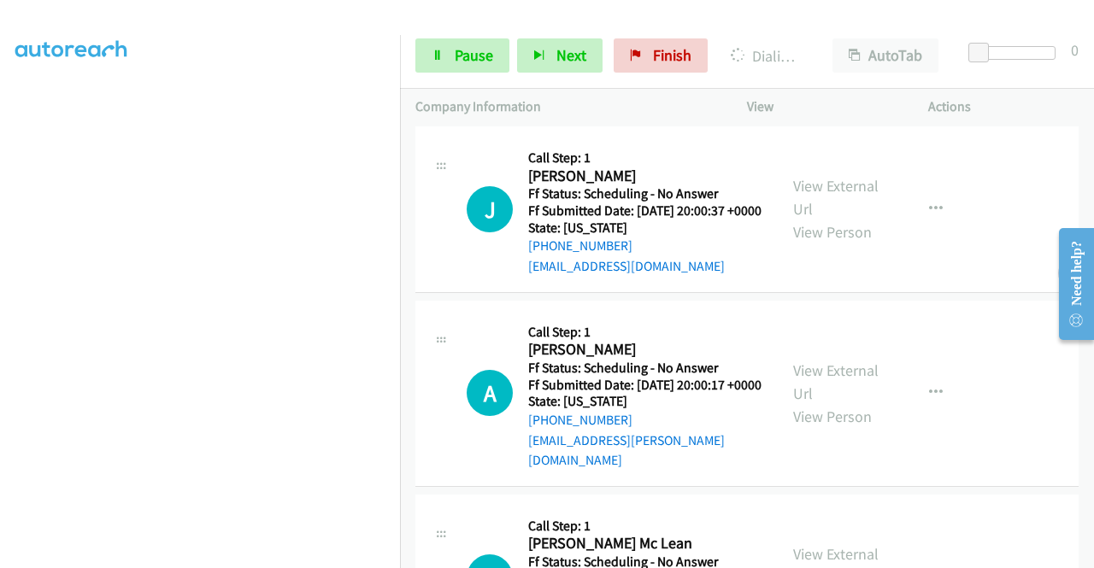
click at [822, 45] on link "View External Url" at bounding box center [835, 24] width 85 height 43
click at [840, 219] on link "View External Url" at bounding box center [835, 197] width 85 height 43
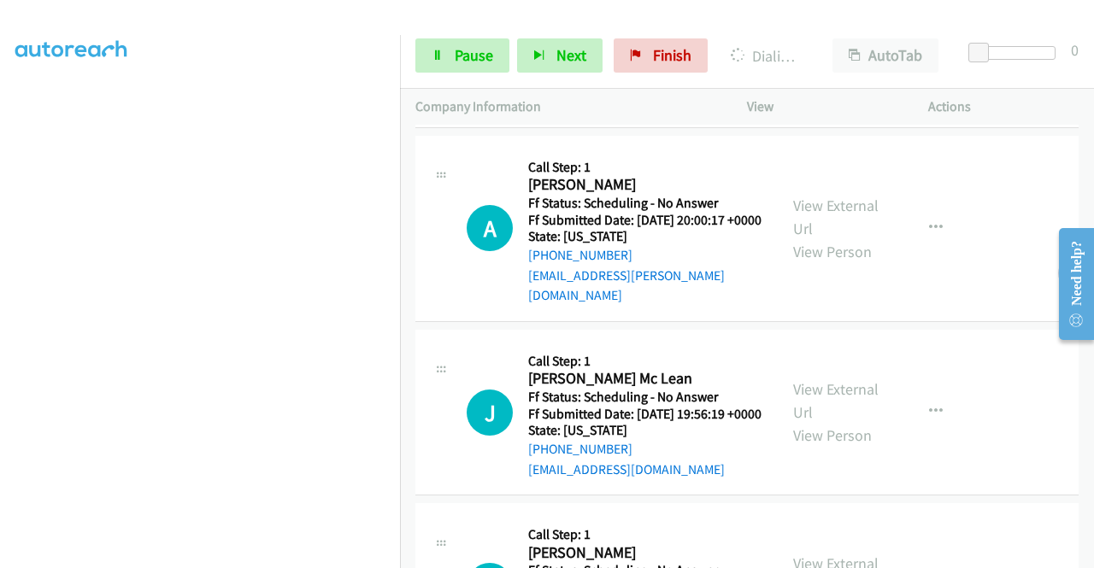
scroll to position [2876, 0]
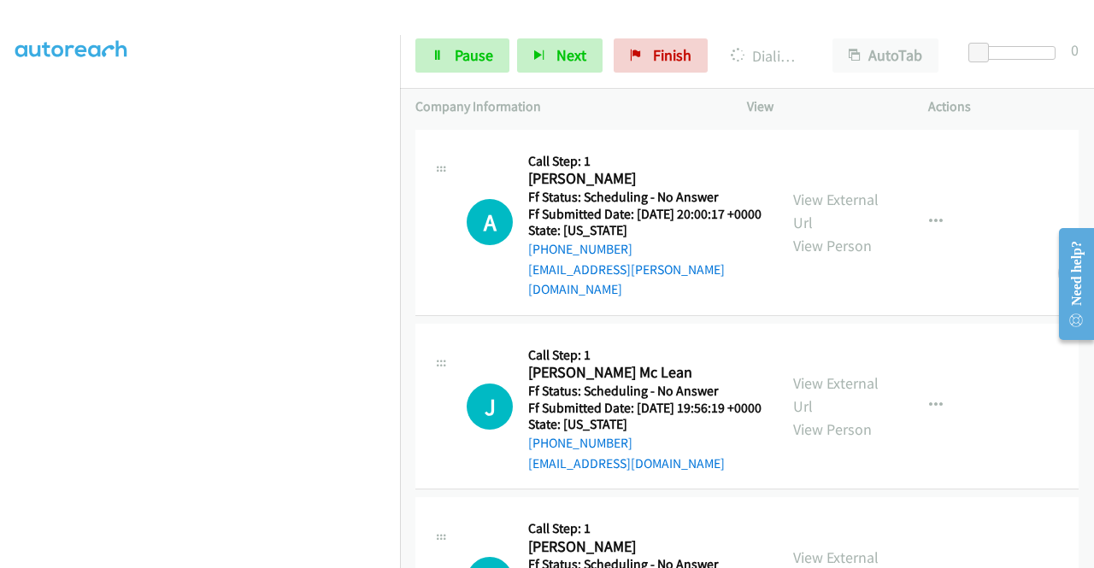
click at [817, 257] on div "View External Url View Person" at bounding box center [837, 222] width 89 height 69
click at [817, 233] on link "View External Url" at bounding box center [835, 211] width 85 height 43
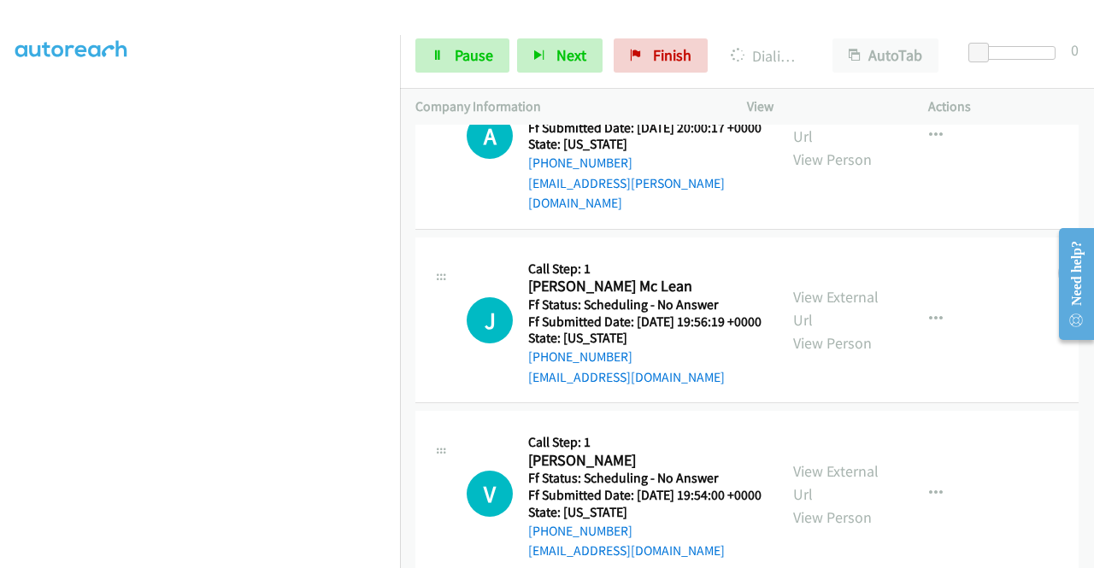
scroll to position [3047, 0]
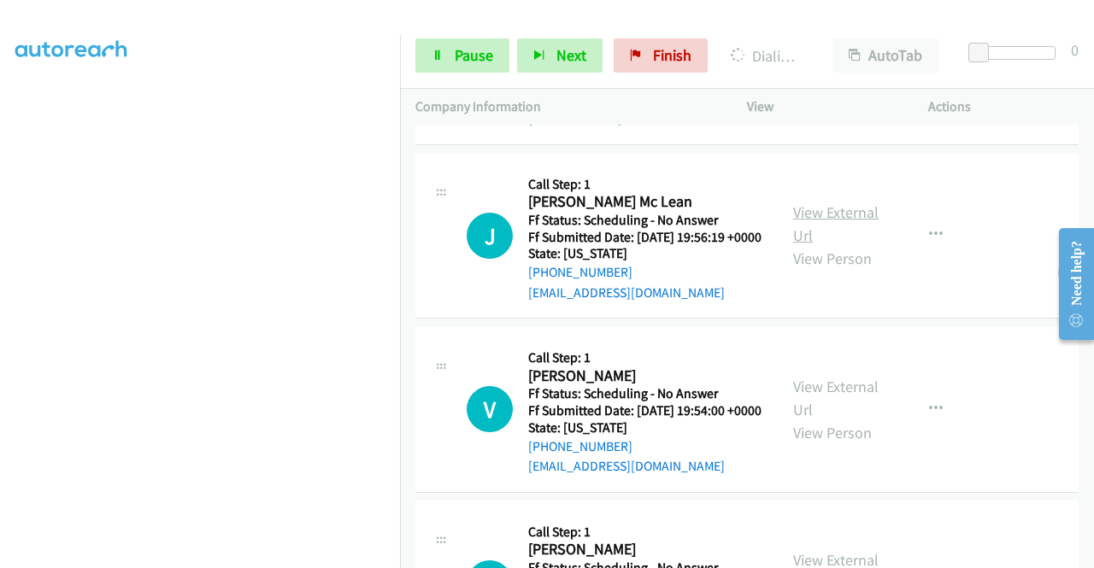
click at [812, 245] on link "View External Url" at bounding box center [835, 224] width 85 height 43
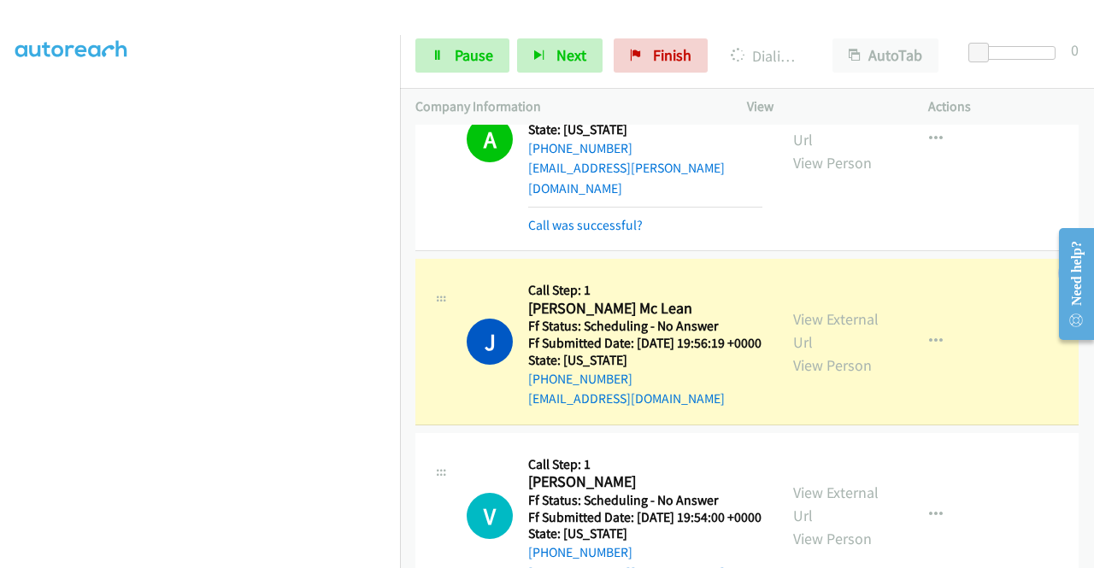
scroll to position [3254, 0]
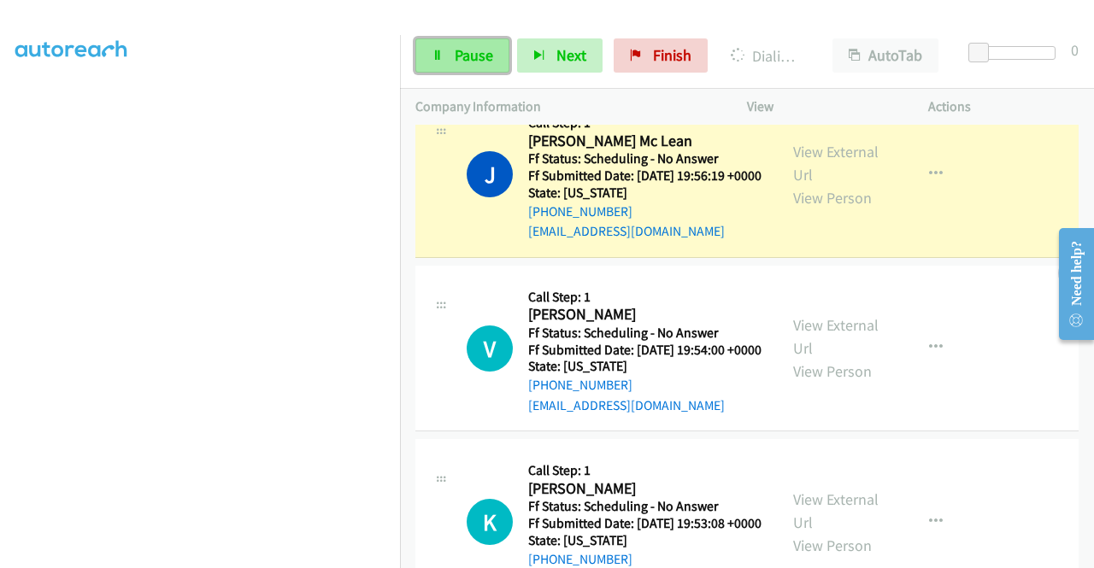
click at [470, 49] on span "Pause" at bounding box center [474, 55] width 38 height 20
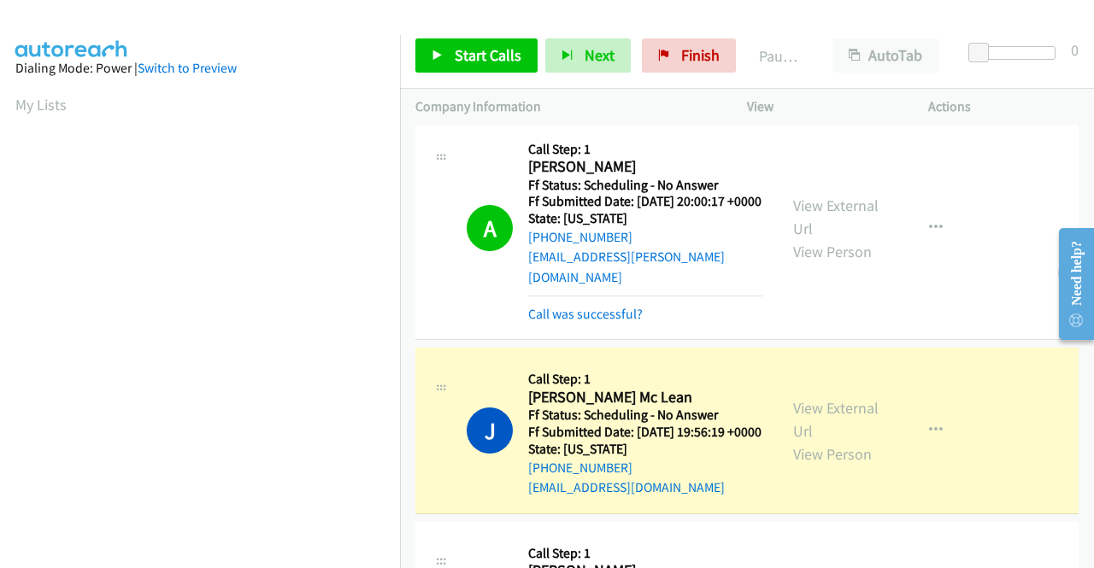
scroll to position [390, 0]
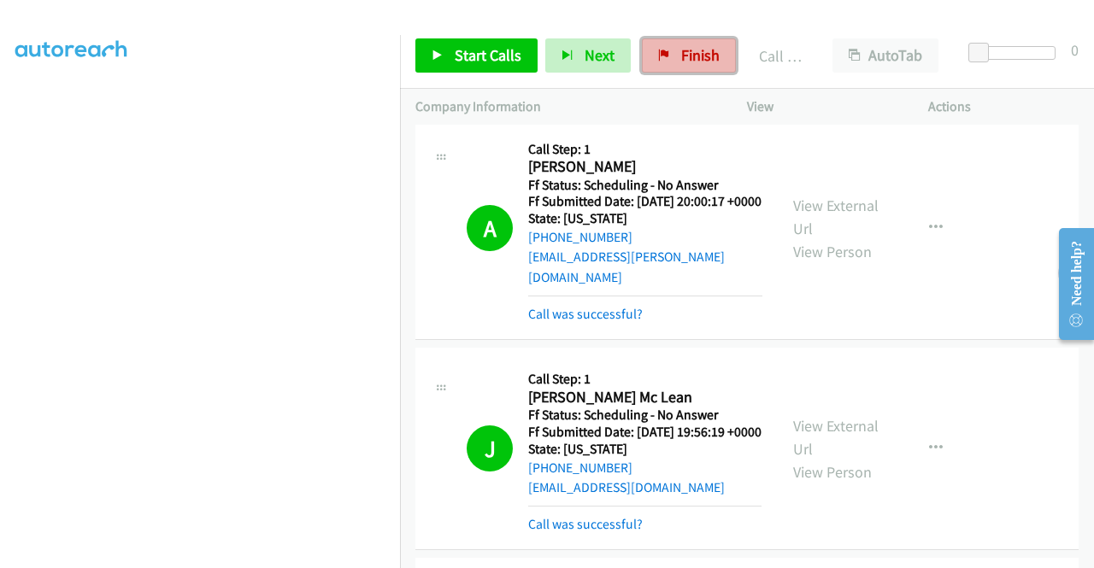
drag, startPoint x: 710, startPoint y: 44, endPoint x: 605, endPoint y: 93, distance: 115.1
click at [709, 45] on link "Finish" at bounding box center [689, 55] width 94 height 34
